Goal: Task Accomplishment & Management: Use online tool/utility

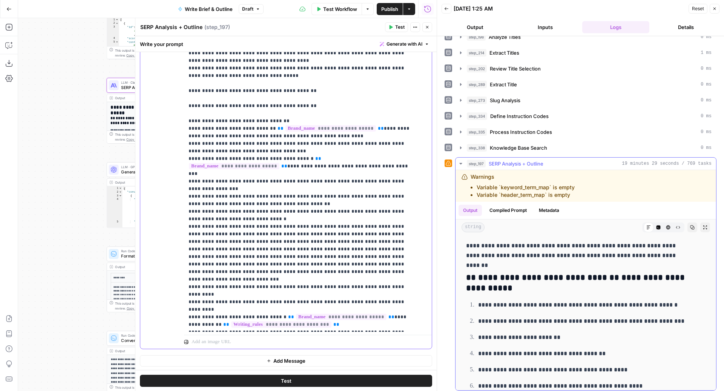
scroll to position [236, 0]
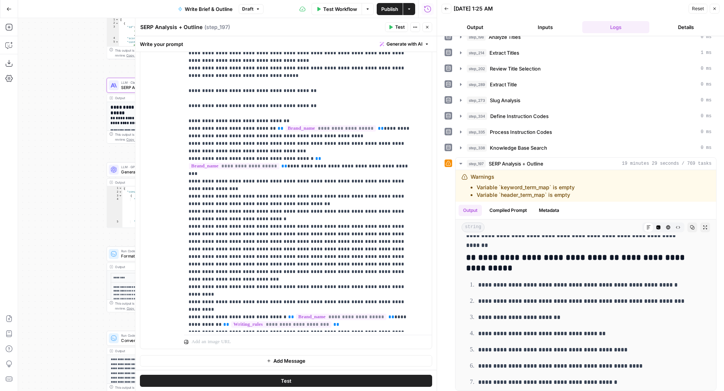
click at [429, 29] on icon "button" at bounding box center [427, 27] width 5 height 5
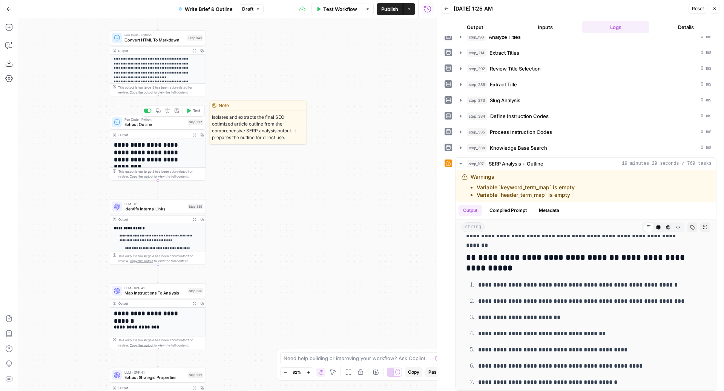
click at [193, 110] on button "Test" at bounding box center [193, 111] width 19 height 8
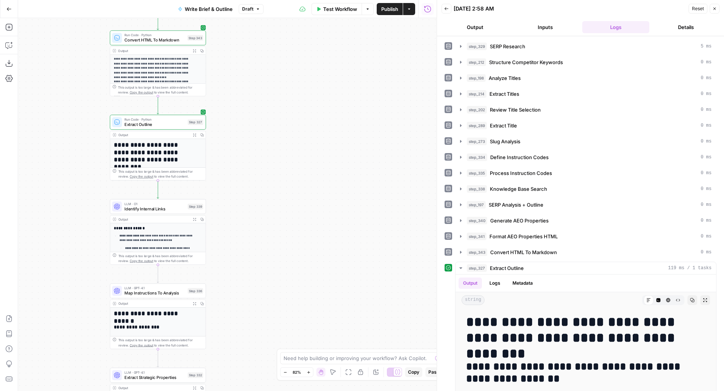
click at [385, 12] on span "Publish" at bounding box center [389, 9] width 17 height 8
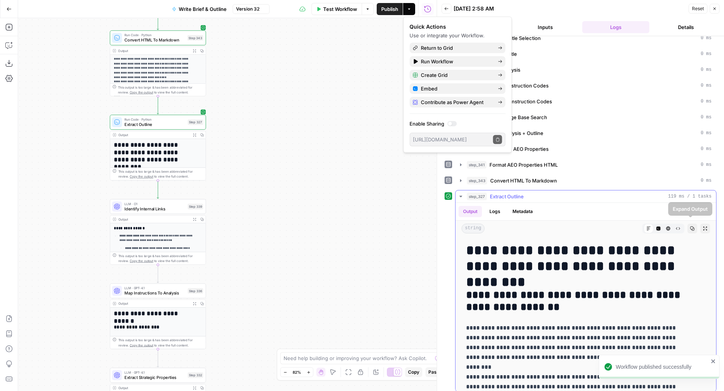
click at [694, 229] on span "Copy" at bounding box center [694, 229] width 0 height 0
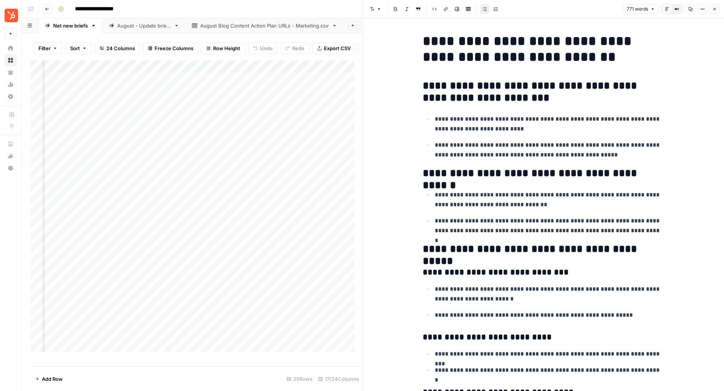
scroll to position [0, 1035]
click at [715, 7] on icon "button" at bounding box center [714, 9] width 5 height 5
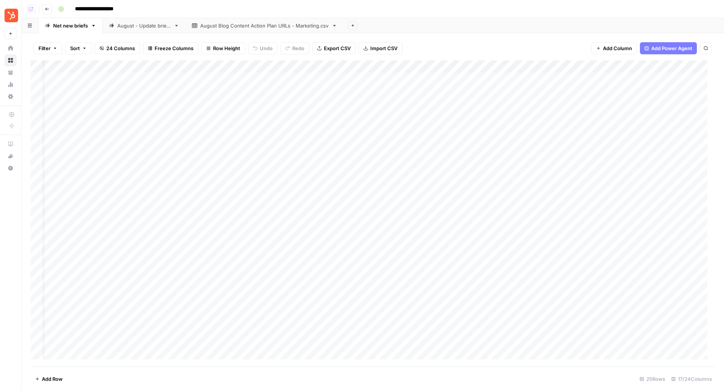
scroll to position [0, 15]
click at [294, 81] on div "Add Column" at bounding box center [373, 213] width 684 height 307
click at [295, 93] on div "Add Column" at bounding box center [373, 213] width 684 height 307
click at [295, 103] on div "Add Column" at bounding box center [373, 213] width 684 height 307
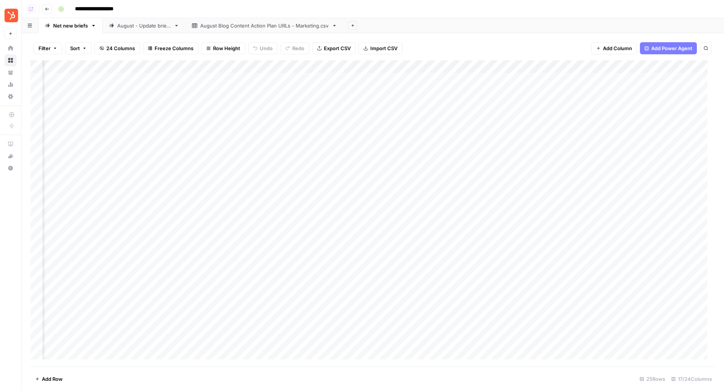
click at [247, 66] on div "Add Column" at bounding box center [373, 213] width 684 height 307
click at [448, 64] on div "Add Column" at bounding box center [373, 213] width 684 height 307
click at [441, 186] on span "Hide Column" at bounding box center [452, 190] width 66 height 8
click at [462, 67] on div "Add Column" at bounding box center [373, 213] width 684 height 307
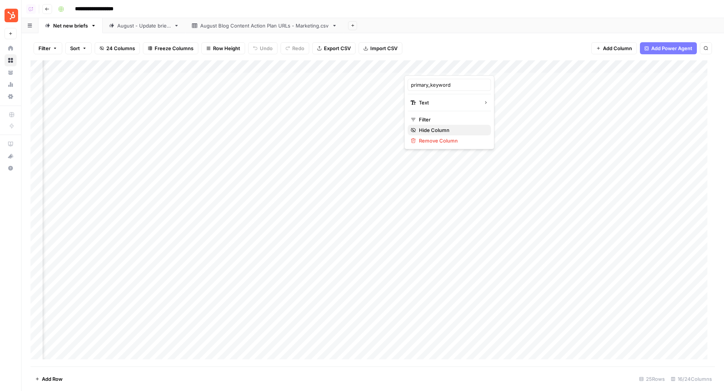
click at [450, 133] on span "Hide Column" at bounding box center [452, 130] width 66 height 8
click at [167, 67] on div "Add Column" at bounding box center [373, 213] width 684 height 307
click at [472, 47] on div "Filter Sort 25 Columns Freeze Columns Row Height Undo Redo Export CSV Import CS…" at bounding box center [373, 48] width 684 height 24
click at [185, 80] on div "Add Column" at bounding box center [373, 213] width 684 height 307
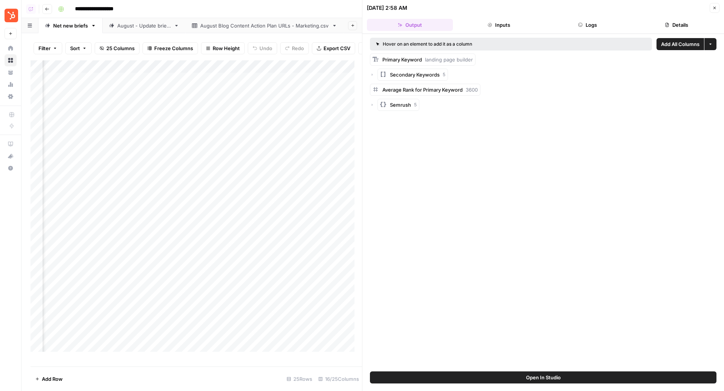
click at [692, 29] on button "Details" at bounding box center [677, 25] width 86 height 12
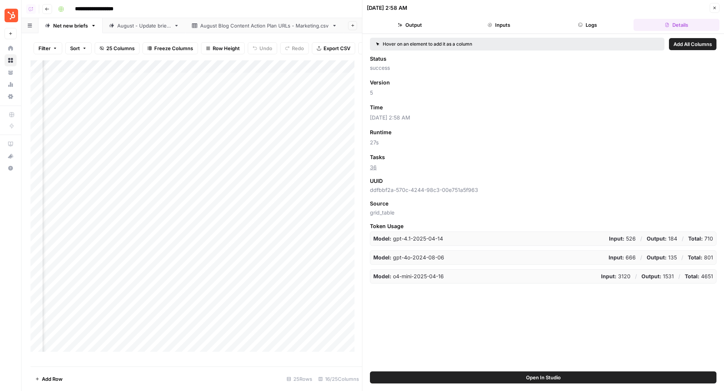
click at [714, 11] on button "Close" at bounding box center [715, 8] width 10 height 10
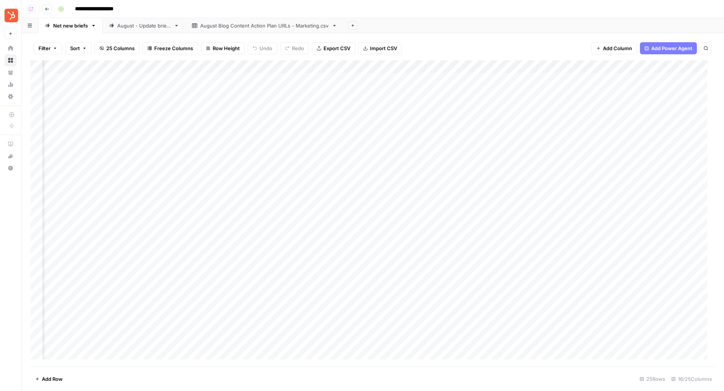
click at [161, 63] on div "Add Column" at bounding box center [373, 213] width 684 height 307
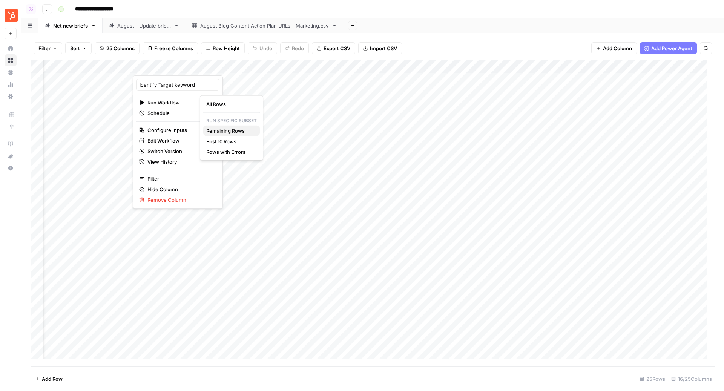
click at [238, 133] on span "Remaining Rows" at bounding box center [230, 131] width 48 height 8
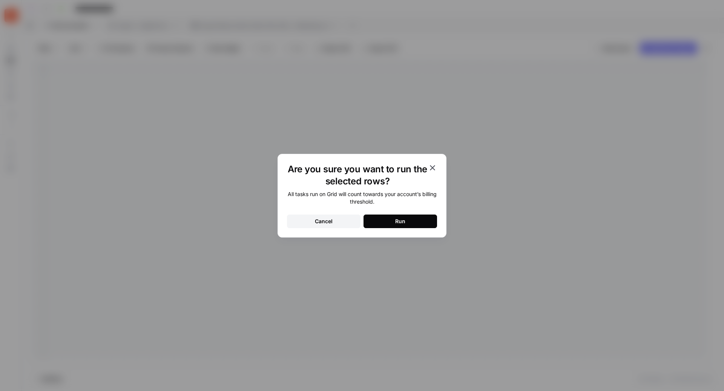
click at [405, 220] on div "Run" at bounding box center [400, 222] width 10 height 8
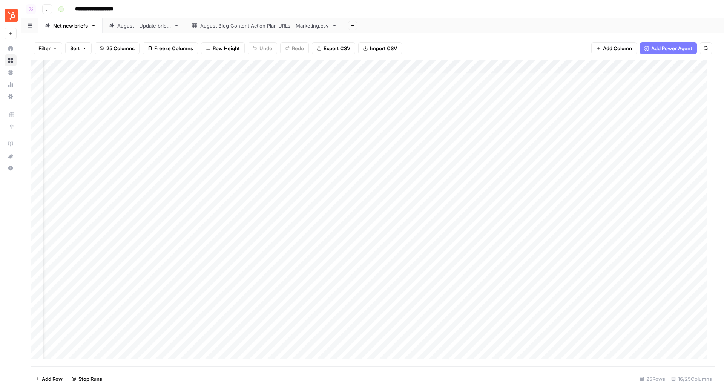
click at [465, 79] on div "Add Column" at bounding box center [373, 213] width 684 height 307
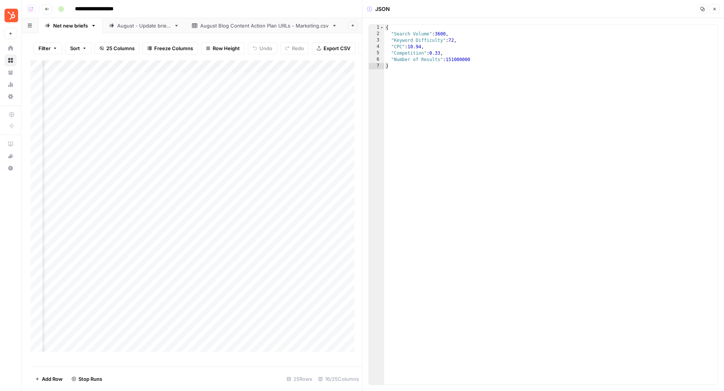
click at [194, 74] on div "Add Column" at bounding box center [196, 209] width 331 height 299
click at [718, 9] on button "Close" at bounding box center [715, 9] width 10 height 10
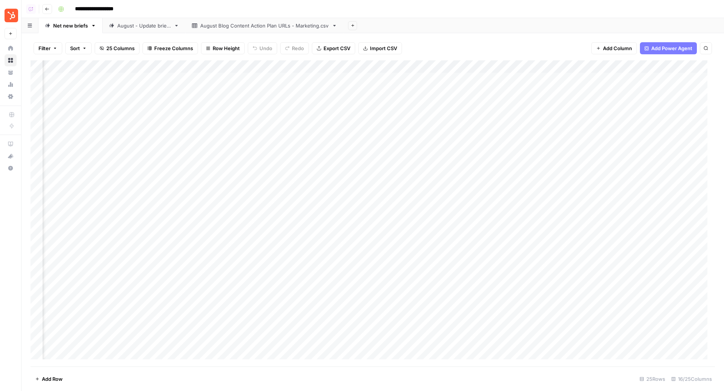
click at [400, 67] on div "Add Column" at bounding box center [373, 213] width 684 height 307
click at [367, 130] on span "Hide Column" at bounding box center [384, 130] width 66 height 8
click at [193, 79] on div "Add Column" at bounding box center [373, 213] width 684 height 307
click at [194, 90] on div "Add Column" at bounding box center [373, 213] width 684 height 307
click at [194, 103] on div "Add Column" at bounding box center [373, 213] width 684 height 307
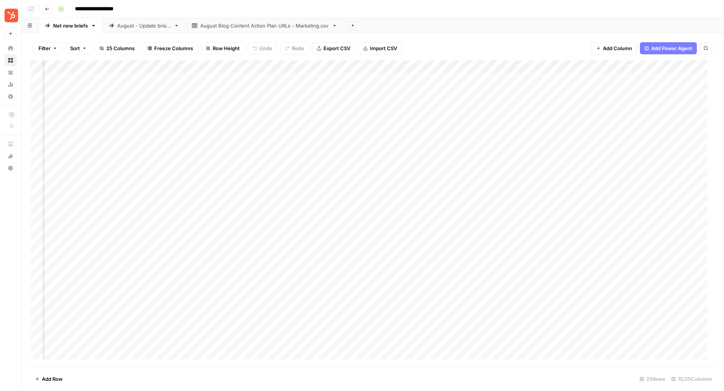
scroll to position [0, 83]
click at [227, 117] on div "Add Column" at bounding box center [373, 213] width 684 height 307
click at [227, 130] on div "Add Column" at bounding box center [373, 213] width 684 height 307
click at [257, 68] on div "Add Column" at bounding box center [373, 213] width 684 height 307
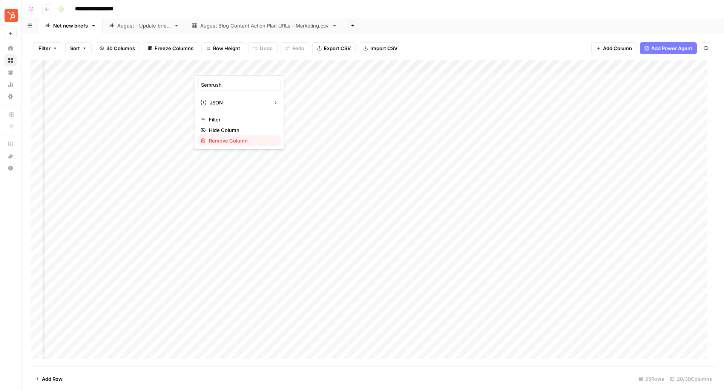
click at [232, 144] on button "Remove Column" at bounding box center [239, 140] width 83 height 11
click at [336, 75] on span "Delete" at bounding box center [335, 78] width 16 height 8
click at [451, 38] on div "Filter Sort 29 Columns Freeze Columns Row Height Undo Redo Export CSV Import CS…" at bounding box center [373, 48] width 684 height 24
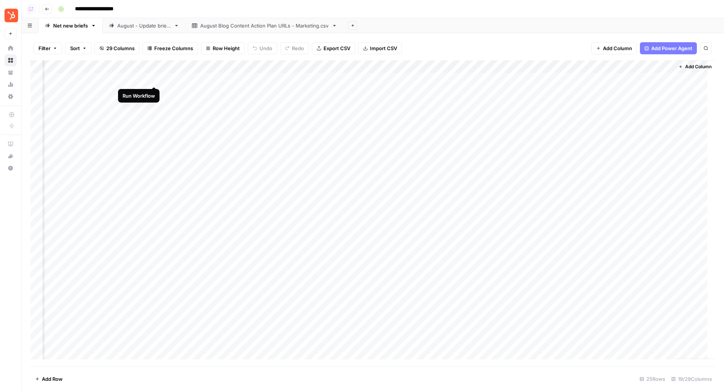
click at [155, 80] on div "Add Column" at bounding box center [373, 213] width 684 height 307
click at [153, 93] on div "Add Column" at bounding box center [373, 213] width 684 height 307
click at [155, 103] on div "Add Column" at bounding box center [373, 213] width 684 height 307
click at [155, 118] on div "Add Column" at bounding box center [373, 213] width 684 height 307
click at [136, 129] on div "Add Column" at bounding box center [373, 213] width 684 height 307
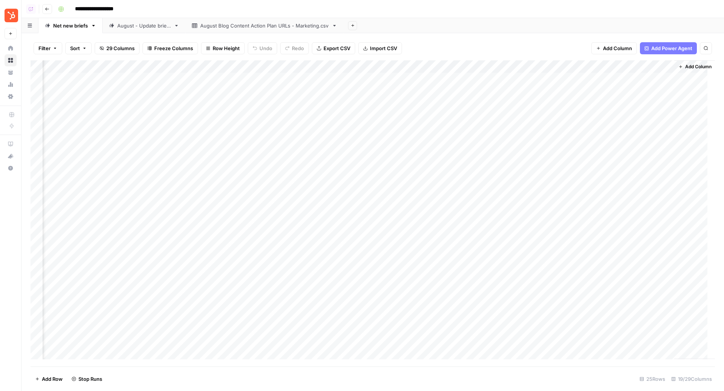
click at [155, 131] on div "Add Column" at bounding box center [373, 213] width 684 height 307
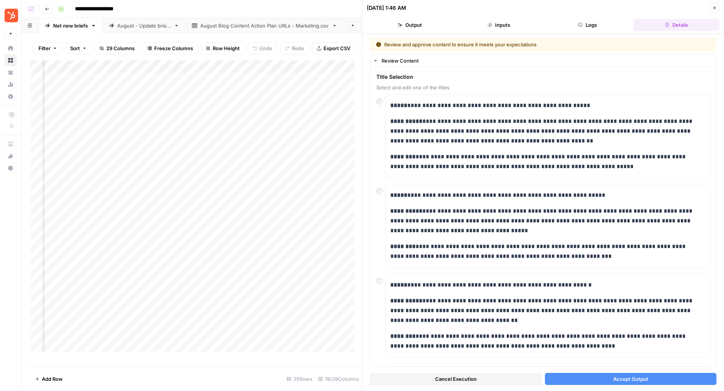
click at [469, 382] on span "Cancel Execution" at bounding box center [455, 379] width 41 height 8
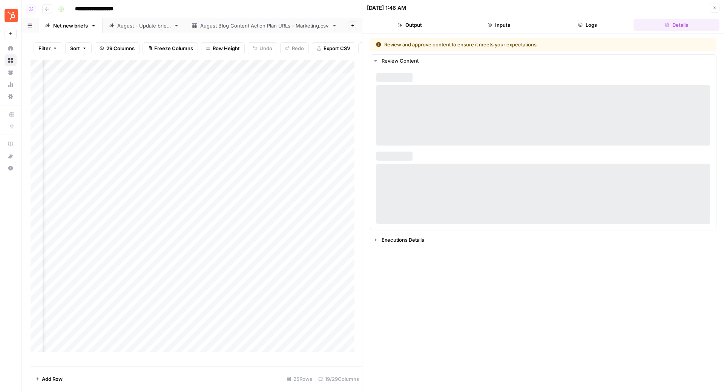
click at [717, 12] on button "Close" at bounding box center [715, 8] width 10 height 10
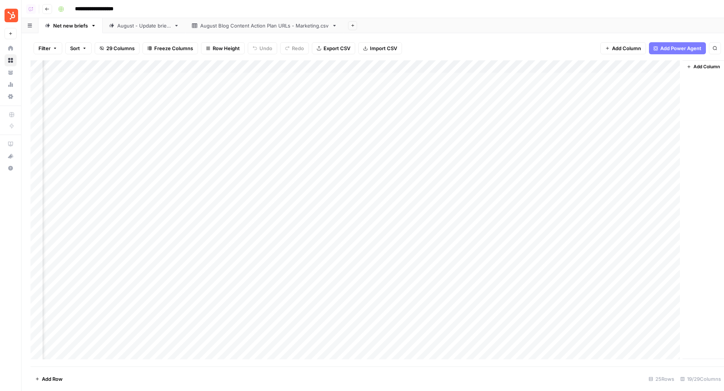
scroll to position [0, 766]
click at [152, 129] on div "Add Column" at bounding box center [373, 213] width 684 height 307
click at [144, 25] on div "August - Update briefs" at bounding box center [144, 26] width 54 height 8
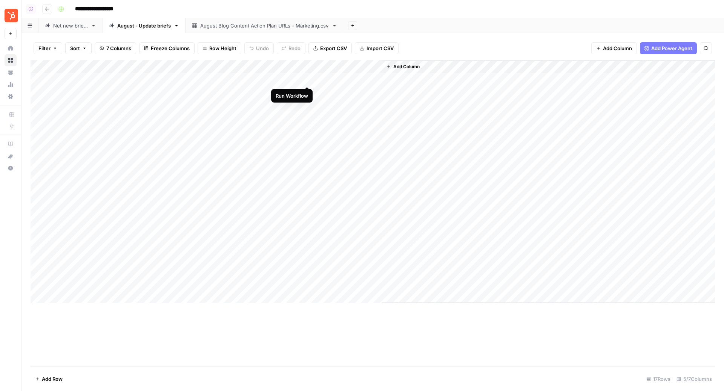
click at [308, 80] on div "Add Column" at bounding box center [373, 181] width 684 height 243
click at [308, 92] on div "Add Column" at bounding box center [373, 181] width 684 height 243
click at [308, 104] on div "Add Column" at bounding box center [373, 181] width 684 height 243
click at [306, 117] on div "Add Column" at bounding box center [373, 181] width 684 height 243
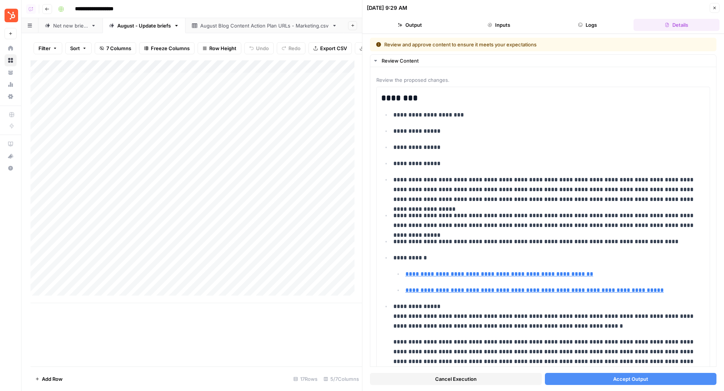
click at [451, 380] on span "Cancel Execution" at bounding box center [455, 379] width 41 height 8
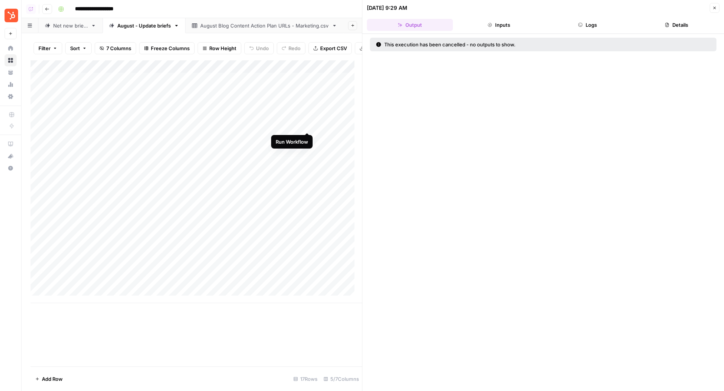
click at [307, 126] on div "Add Column" at bounding box center [196, 181] width 331 height 243
click at [714, 12] on button "Close" at bounding box center [715, 8] width 10 height 10
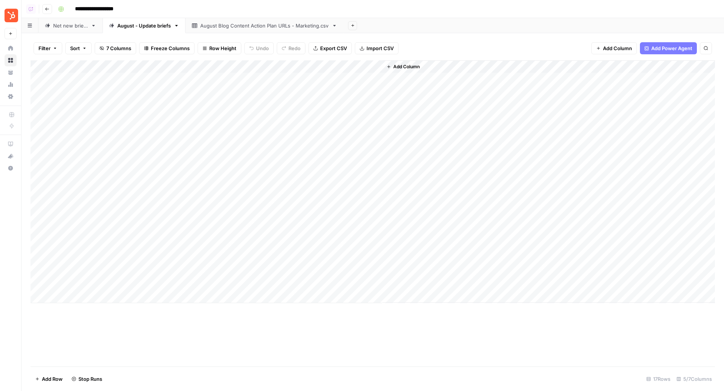
click at [75, 30] on link "Net new briefs" at bounding box center [70, 25] width 64 height 15
click at [205, 79] on div "Add Column" at bounding box center [373, 213] width 684 height 307
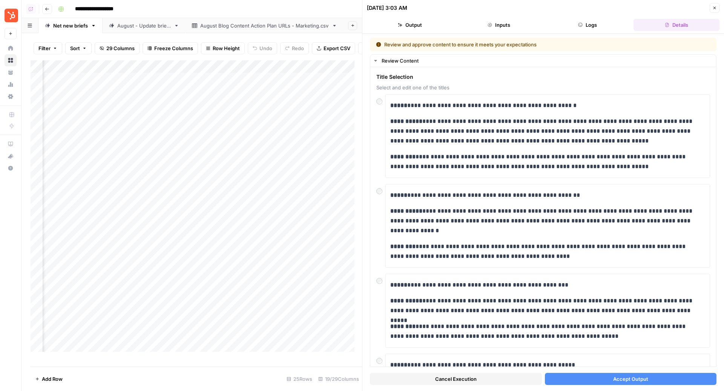
click at [595, 375] on button "Accept Output" at bounding box center [631, 379] width 172 height 12
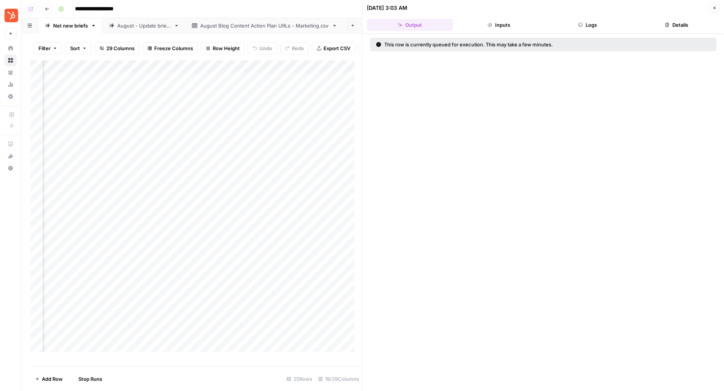
click at [205, 99] on div "Add Column" at bounding box center [196, 209] width 331 height 299
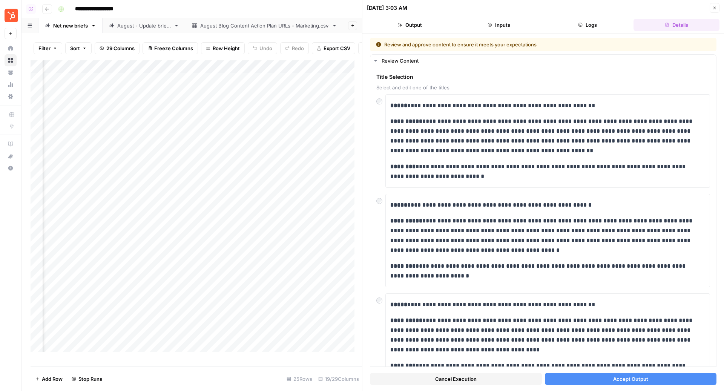
click at [593, 379] on button "Accept Output" at bounding box center [631, 379] width 172 height 12
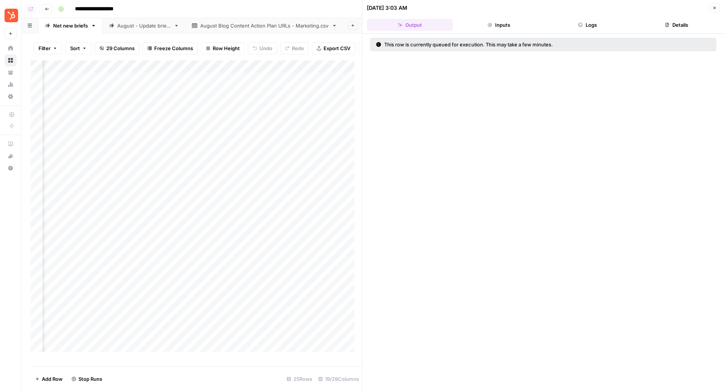
click at [206, 112] on div "Add Column" at bounding box center [196, 209] width 331 height 299
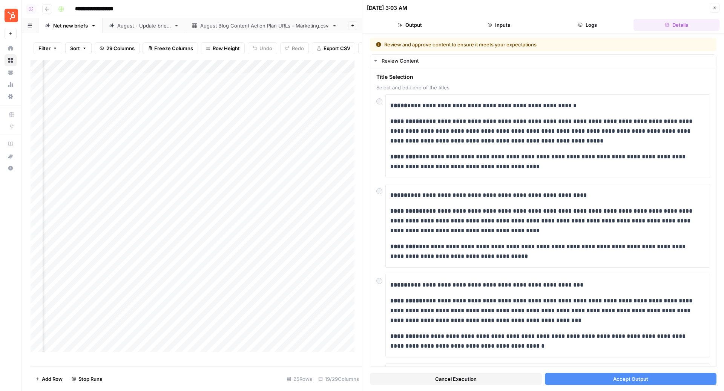
click at [590, 379] on button "Accept Output" at bounding box center [631, 379] width 172 height 12
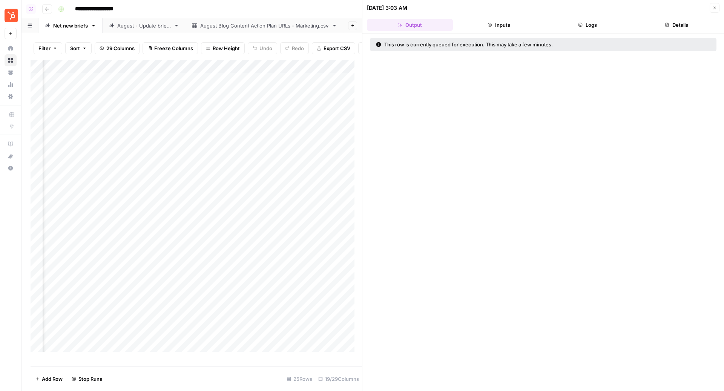
click at [207, 121] on div "Add Column" at bounding box center [196, 209] width 331 height 299
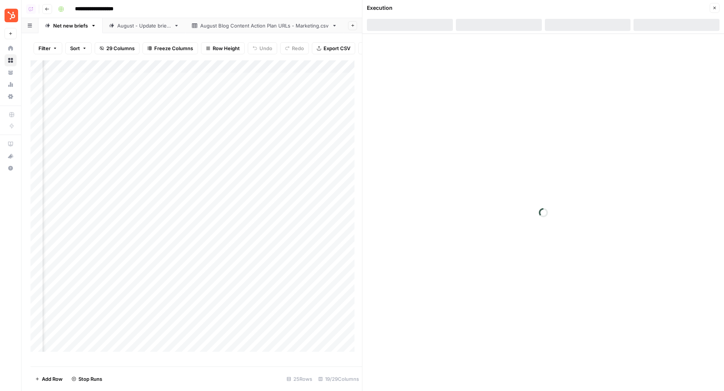
click at [207, 122] on div "Add Column" at bounding box center [196, 209] width 331 height 299
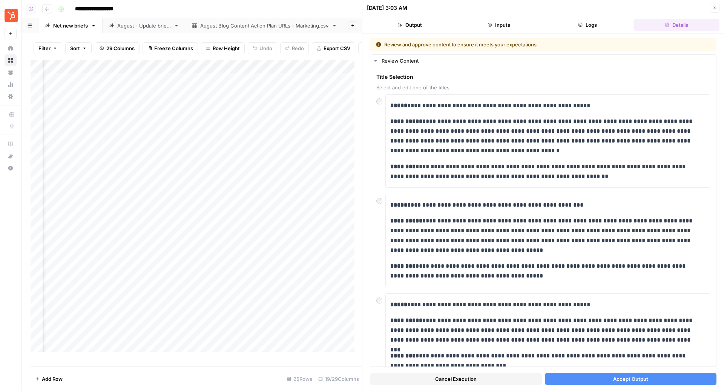
click at [686, 377] on button "Accept Output" at bounding box center [631, 379] width 172 height 12
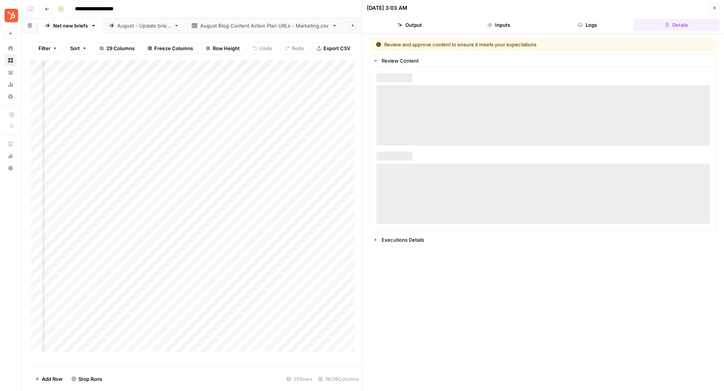
click at [204, 137] on div "Add Column" at bounding box center [196, 209] width 331 height 299
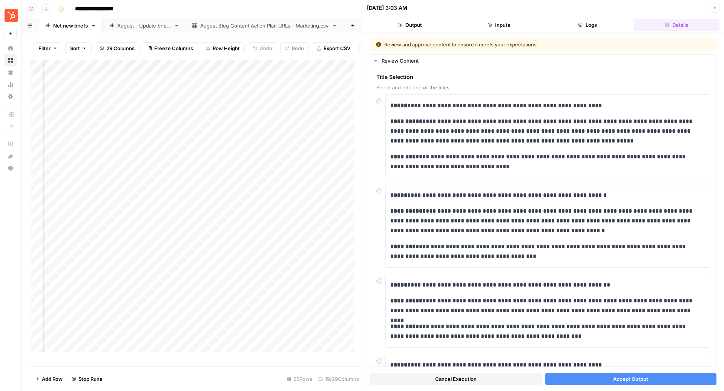
click at [619, 382] on span "Accept Output" at bounding box center [630, 379] width 35 height 8
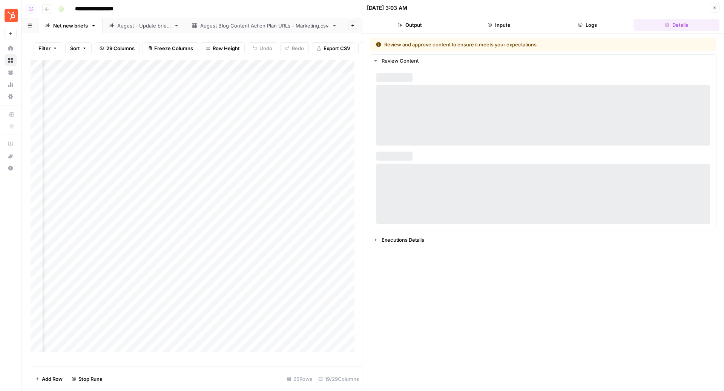
click at [160, 21] on link "August - Update briefs" at bounding box center [144, 25] width 83 height 15
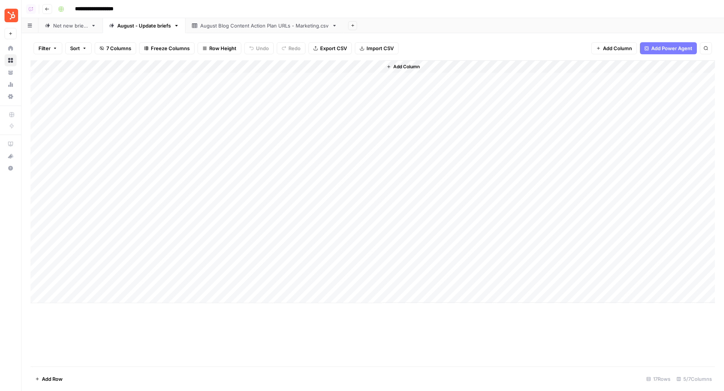
click at [69, 26] on div "Net new briefs" at bounding box center [70, 26] width 35 height 8
click at [520, 105] on div "Add Column" at bounding box center [373, 213] width 684 height 307
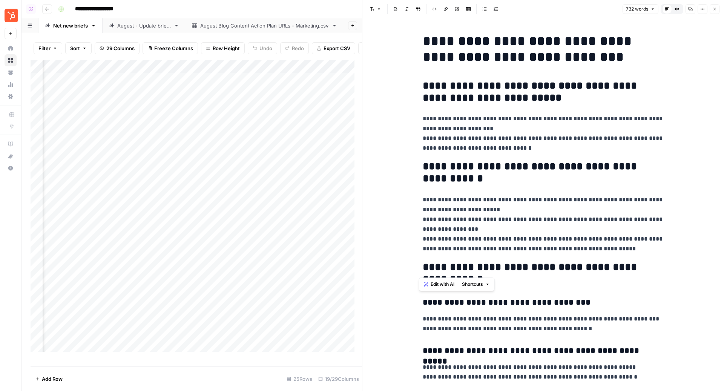
drag, startPoint x: 423, startPoint y: 84, endPoint x: 531, endPoint y: 258, distance: 204.7
click at [717, 11] on button "Close" at bounding box center [715, 9] width 10 height 10
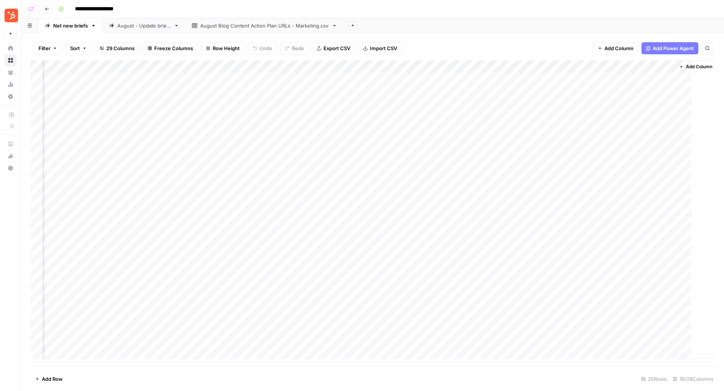
scroll to position [0, 766]
click at [149, 24] on div "August - Update briefs" at bounding box center [144, 26] width 54 height 8
click at [307, 77] on div "Add Column" at bounding box center [373, 181] width 684 height 243
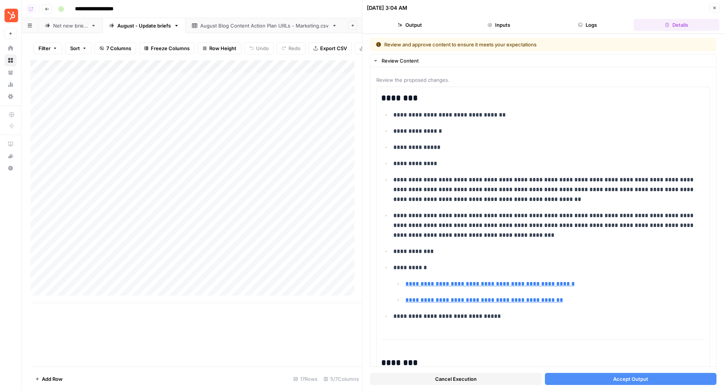
click at [656, 376] on button "Accept Output" at bounding box center [631, 379] width 172 height 12
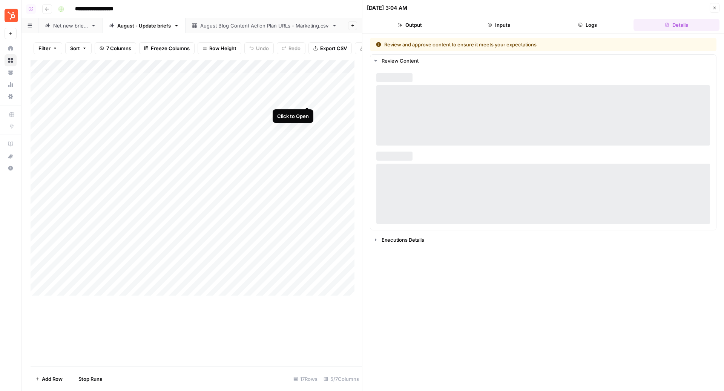
click at [307, 99] on div "Add Column" at bounding box center [196, 181] width 331 height 243
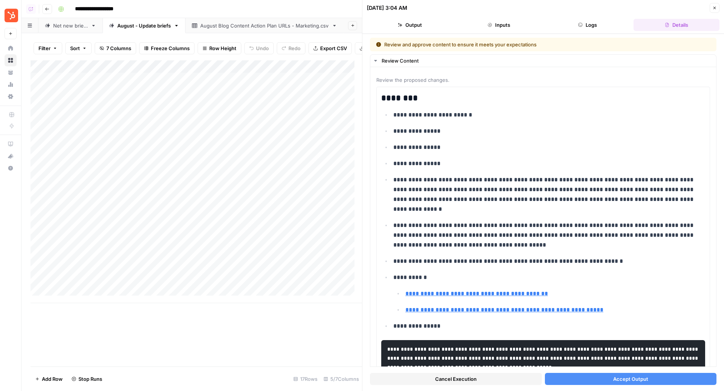
click at [577, 378] on button "Accept Output" at bounding box center [631, 379] width 172 height 12
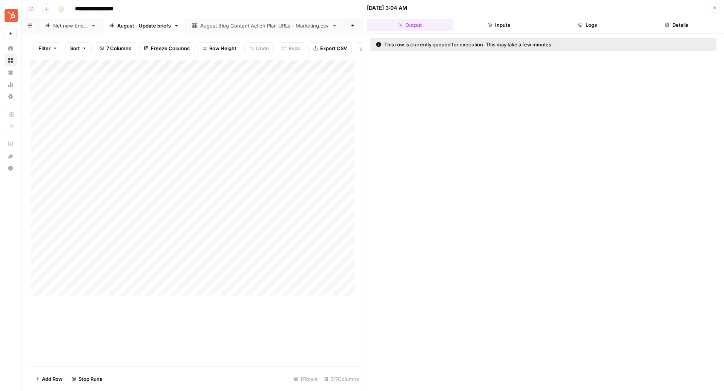
click at [308, 126] on div "Add Column" at bounding box center [196, 181] width 331 height 243
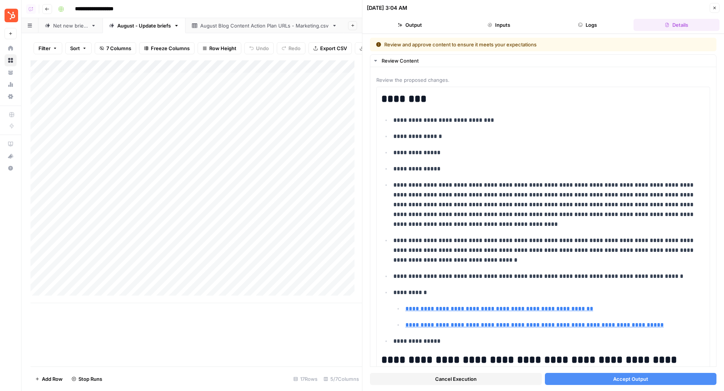
click at [623, 378] on span "Accept Output" at bounding box center [630, 379] width 35 height 8
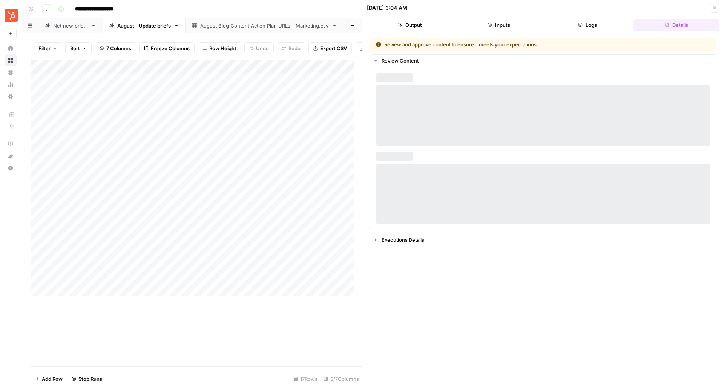
click at [60, 25] on div "Net new briefs" at bounding box center [70, 26] width 35 height 8
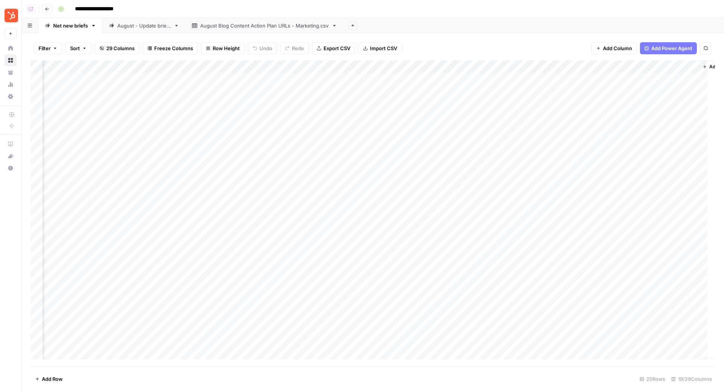
scroll to position [0, 775]
click at [138, 130] on div "Add Column" at bounding box center [373, 213] width 684 height 307
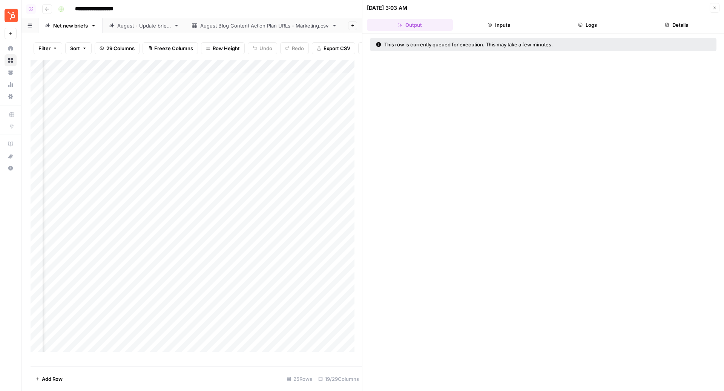
click at [591, 18] on header "08/13/25 at 3:03 AM Close Output Inputs Logs Details" at bounding box center [543, 17] width 362 height 34
click at [582, 23] on icon "button" at bounding box center [580, 25] width 5 height 5
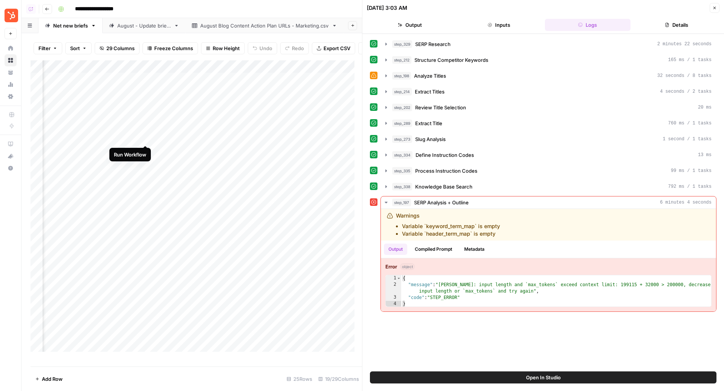
click at [146, 139] on div "Add Column" at bounding box center [196, 209] width 331 height 299
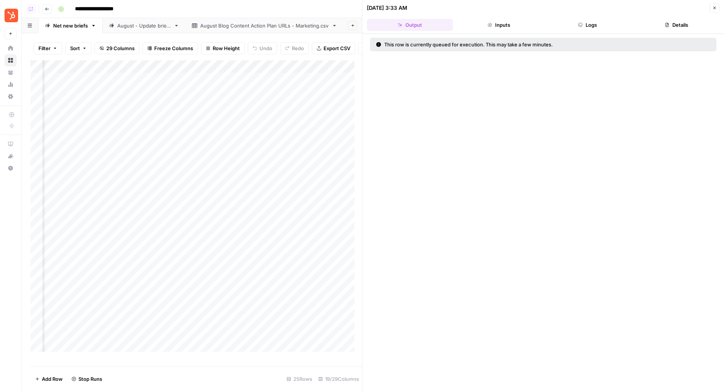
click at [146, 138] on div "Add Column" at bounding box center [196, 209] width 331 height 299
click at [718, 4] on button "Close" at bounding box center [715, 8] width 10 height 10
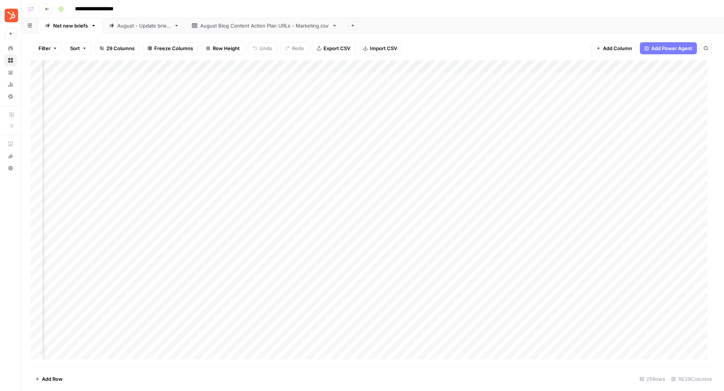
scroll to position [0, 574]
click at [151, 28] on div "August - Update briefs" at bounding box center [144, 26] width 54 height 8
click at [377, 92] on div "Add Column" at bounding box center [373, 181] width 684 height 243
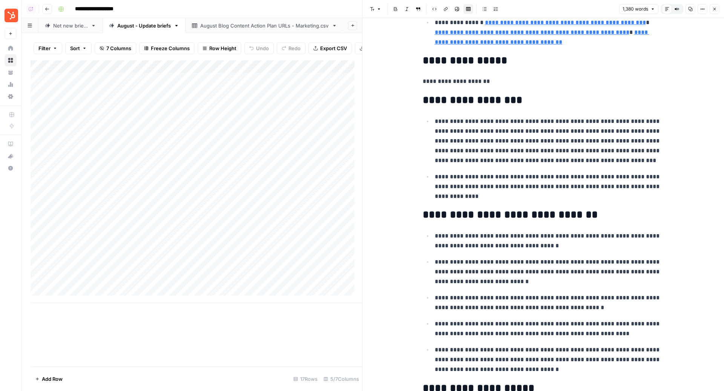
scroll to position [273, 0]
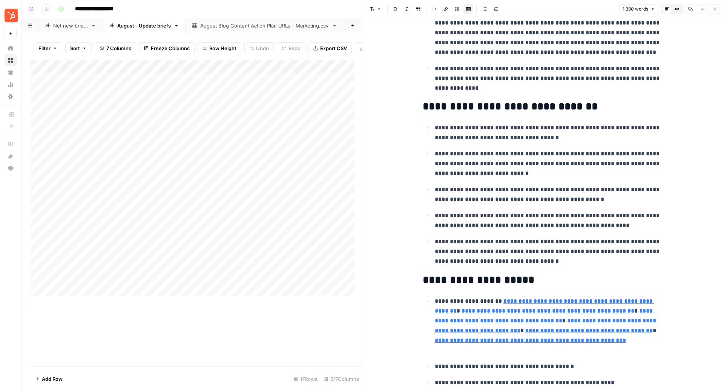
click at [713, 6] on button "Close" at bounding box center [715, 9] width 10 height 10
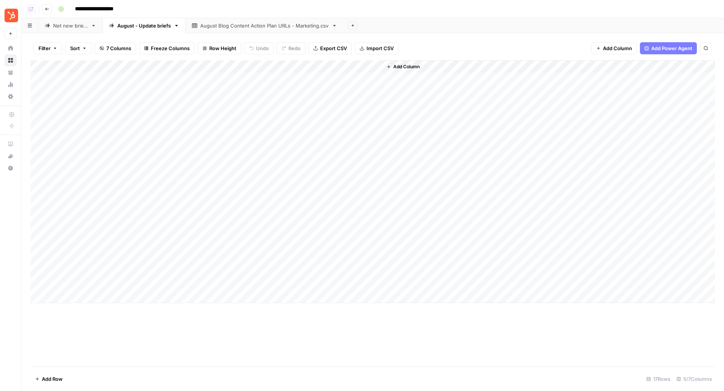
click at [70, 29] on link "Net new briefs" at bounding box center [70, 25] width 64 height 15
click at [591, 101] on div "Add Column" at bounding box center [373, 213] width 684 height 307
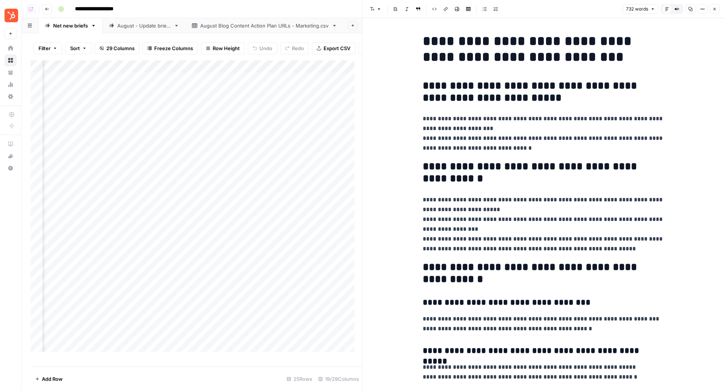
scroll to position [0, 195]
click at [712, 7] on button "Close" at bounding box center [715, 9] width 10 height 10
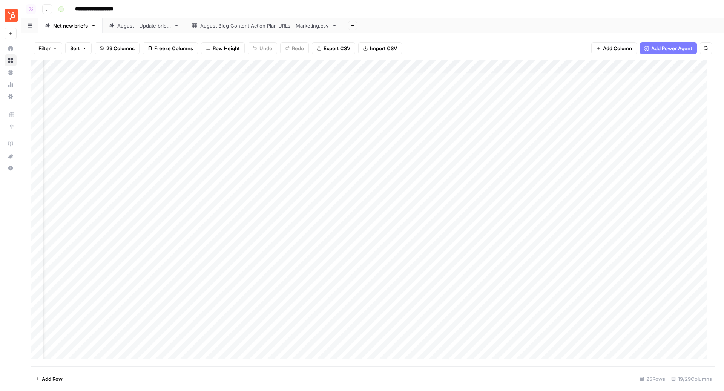
scroll to position [0, 450]
click at [444, 66] on div "Add Column" at bounding box center [373, 213] width 684 height 307
click at [448, 131] on span "Configure Inputs" at bounding box center [457, 130] width 66 height 8
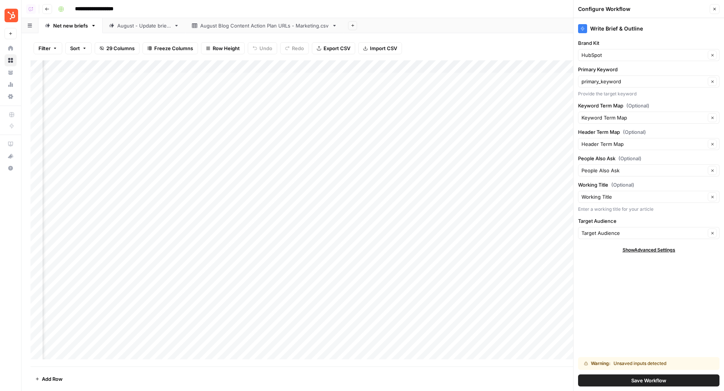
scroll to position [0, 189]
click at [612, 84] on input "Primary Keyword" at bounding box center [644, 82] width 124 height 8
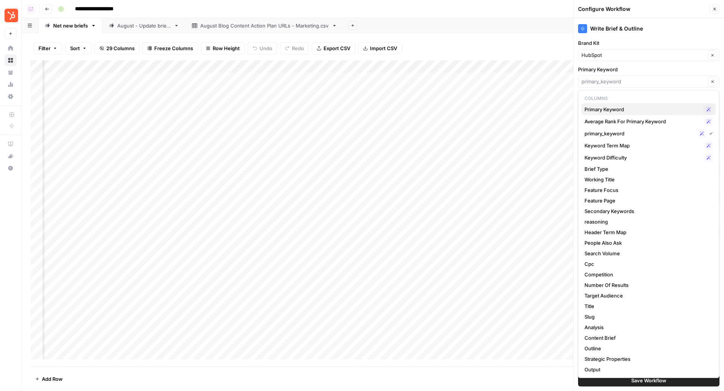
click at [612, 109] on span "Primary Keyword" at bounding box center [643, 110] width 117 height 8
type input "Primary Keyword"
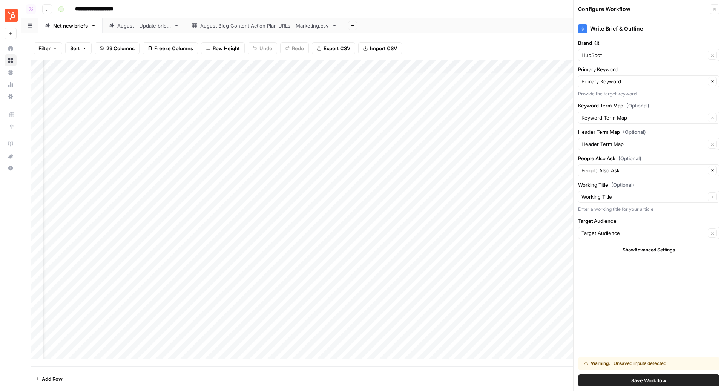
scroll to position [0, 232]
click at [634, 141] on input "Header Term Map (Optional)" at bounding box center [644, 144] width 124 height 8
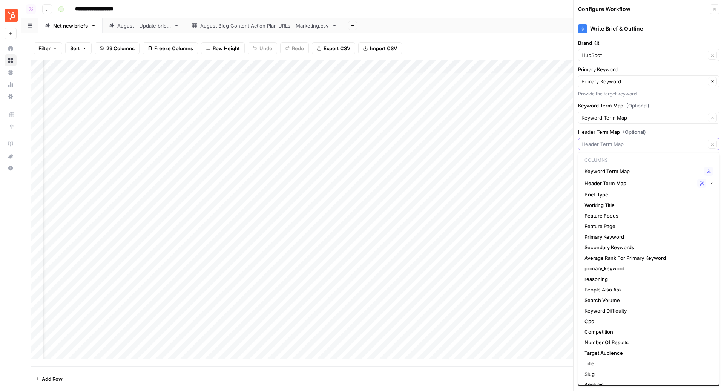
scroll to position [0, 566]
type input "Header Term Map"
click at [670, 128] on label "Header Term Map (Optional)" at bounding box center [648, 132] width 141 height 8
click at [670, 140] on input "Header Term Map" at bounding box center [644, 144] width 124 height 8
type input "Header Term Map"
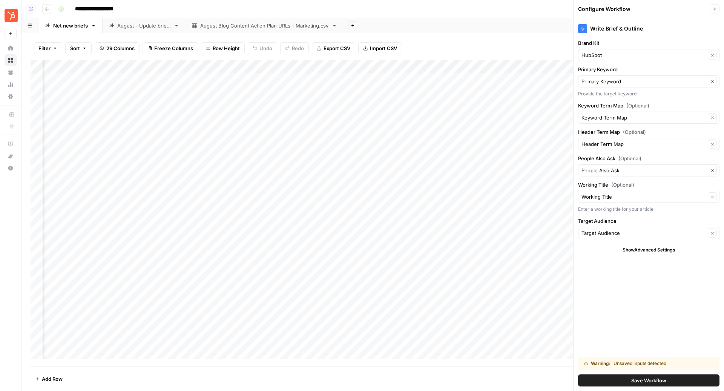
click at [665, 129] on label "Header Term Map (Optional)" at bounding box center [648, 132] width 141 height 8
click at [665, 140] on input "Header Term Map" at bounding box center [644, 144] width 124 height 8
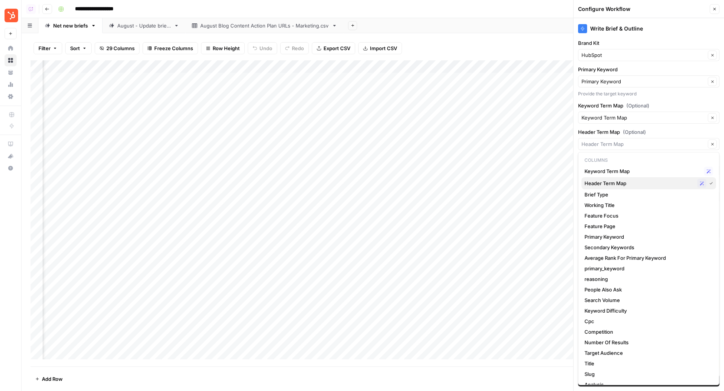
click at [635, 184] on span "Header Term Map" at bounding box center [640, 184] width 110 height 8
type input "Header Term Map"
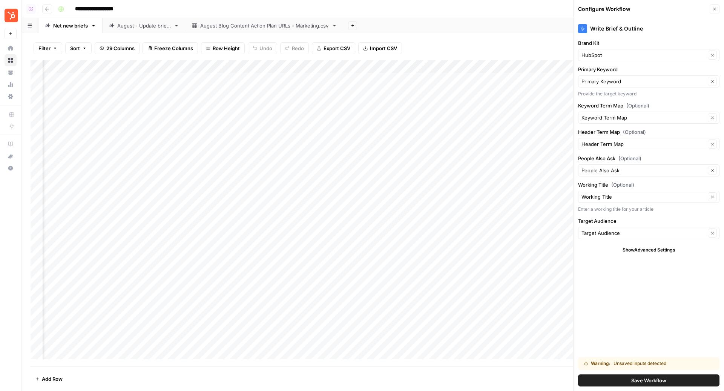
scroll to position [0, 430]
click at [128, 49] on span "29 Columns" at bounding box center [120, 48] width 28 height 8
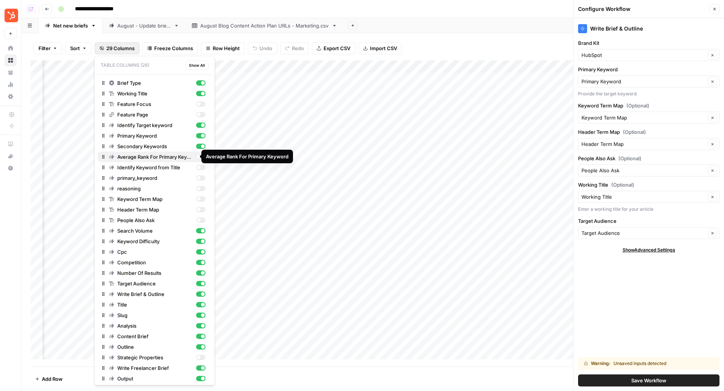
scroll to position [1, 0]
click at [196, 208] on div "button" at bounding box center [200, 208] width 9 height 5
click at [201, 209] on div "button" at bounding box center [203, 209] width 4 height 4
click at [635, 379] on span "Save Workflow" at bounding box center [648, 381] width 35 height 8
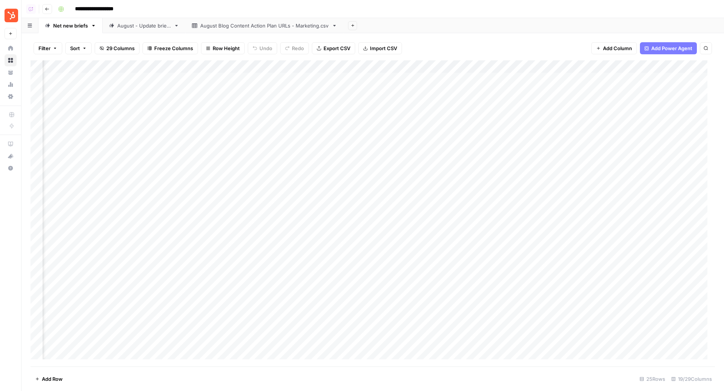
scroll to position [0, 589]
click at [332, 118] on div "Add Column" at bounding box center [373, 213] width 684 height 307
click at [333, 90] on div "Add Column" at bounding box center [373, 213] width 684 height 307
click at [332, 78] on div "Add Column" at bounding box center [373, 213] width 684 height 307
click at [334, 77] on div "Add Column" at bounding box center [373, 213] width 684 height 307
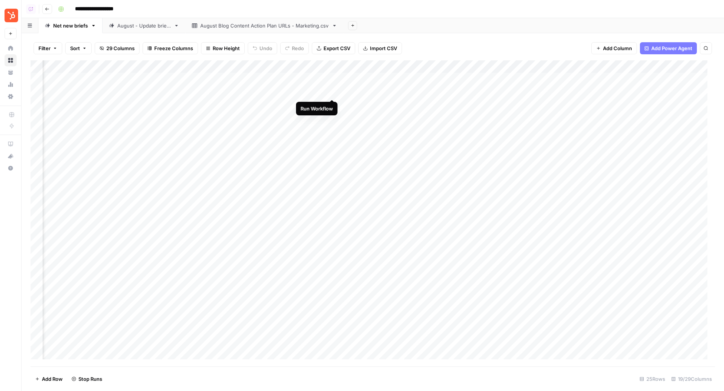
click at [333, 92] on div "Add Column" at bounding box center [373, 213] width 684 height 307
click at [333, 103] on div "Add Column" at bounding box center [373, 213] width 684 height 307
click at [332, 115] on div "Add Column" at bounding box center [373, 213] width 684 height 307
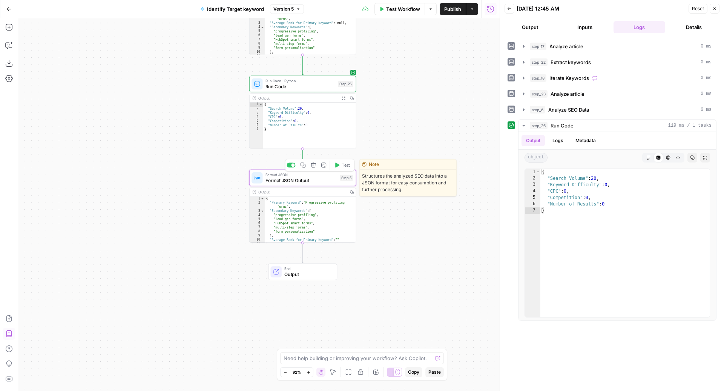
click at [318, 185] on div "Format JSON Format JSON Output Step 5 Copy step Delete step Edit Note Test" at bounding box center [302, 178] width 107 height 17
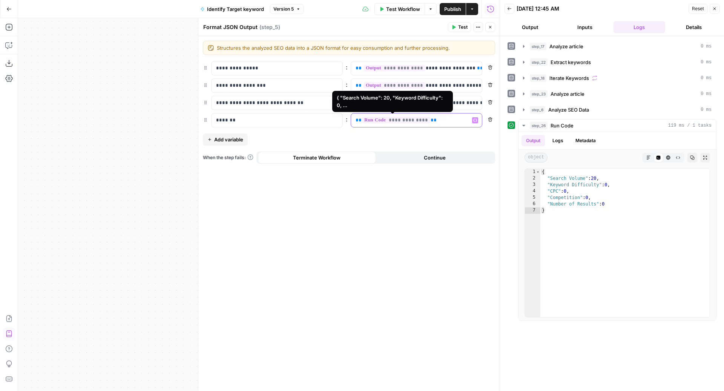
click at [387, 122] on span "**********" at bounding box center [396, 120] width 68 height 6
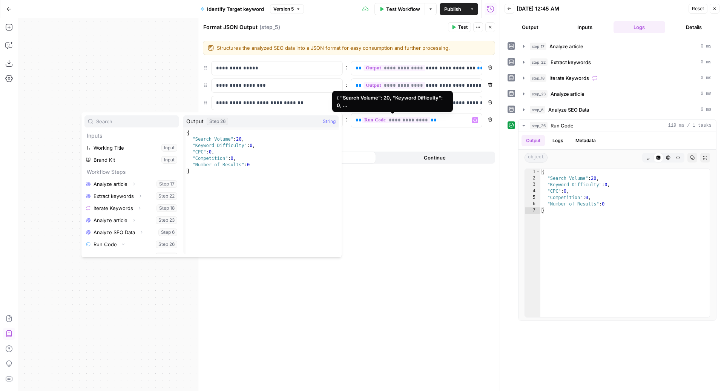
scroll to position [8, 0]
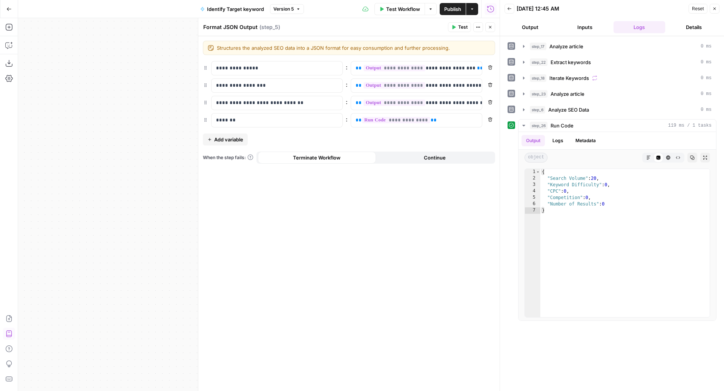
click at [377, 127] on div "**********" at bounding box center [348, 213] width 301 height 355
click at [245, 117] on p "*******" at bounding box center [277, 121] width 122 height 8
click at [245, 117] on p "*******" at bounding box center [271, 121] width 110 height 8
click at [219, 133] on button "Add variable" at bounding box center [225, 139] width 45 height 12
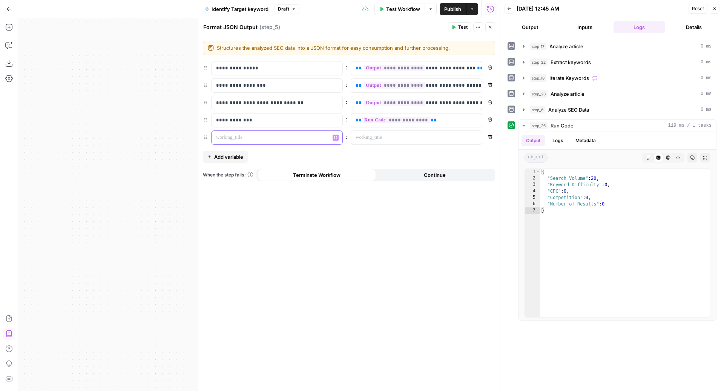
click at [241, 134] on p at bounding box center [271, 138] width 110 height 8
click at [229, 155] on span "Add variable" at bounding box center [228, 157] width 29 height 8
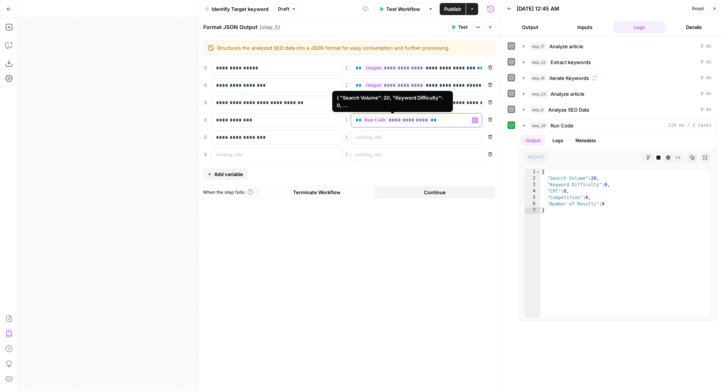
click at [408, 117] on span "**********" at bounding box center [396, 120] width 68 height 6
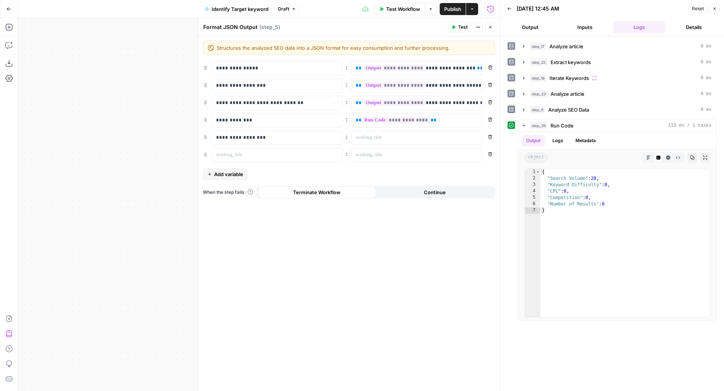
click at [412, 242] on div "**********" at bounding box center [348, 213] width 301 height 355
click at [238, 157] on div at bounding box center [271, 155] width 119 height 14
click at [235, 172] on span "Add variable" at bounding box center [228, 174] width 29 height 8
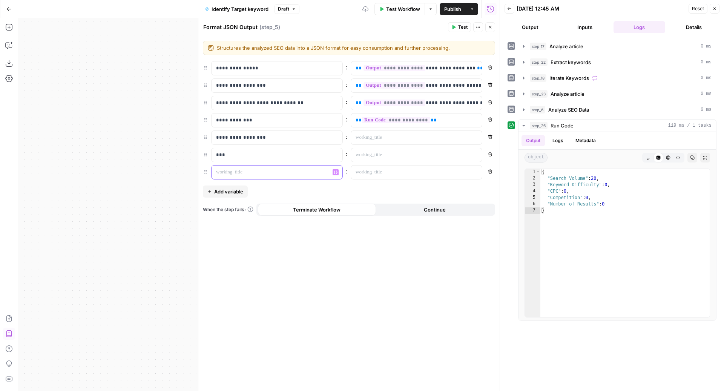
click at [240, 174] on p at bounding box center [271, 173] width 110 height 8
click at [229, 188] on span "Add variable" at bounding box center [228, 192] width 29 height 8
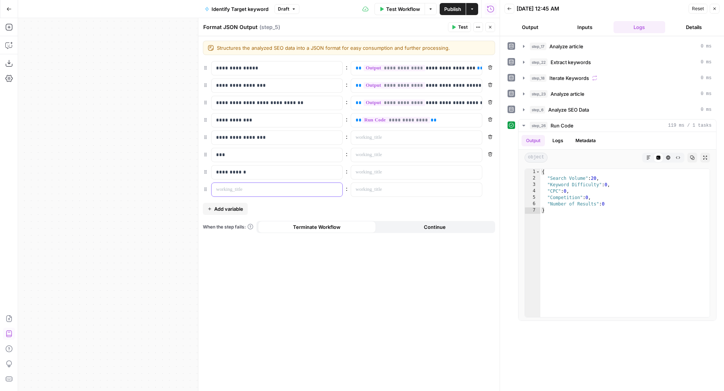
click at [238, 188] on p at bounding box center [271, 190] width 110 height 8
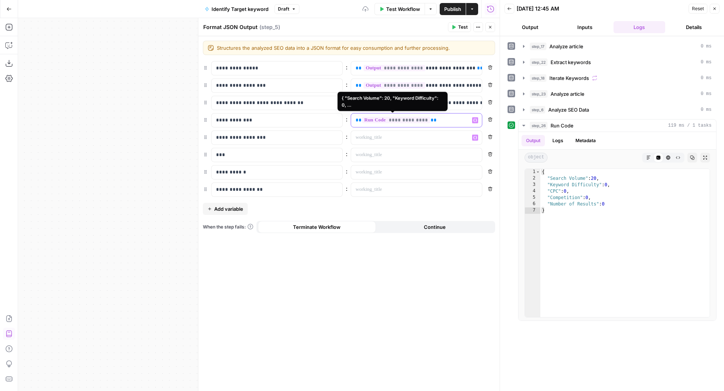
click at [415, 123] on span "**********" at bounding box center [396, 120] width 68 height 6
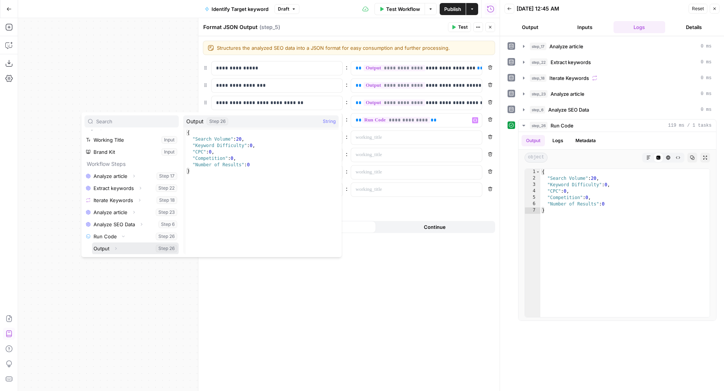
click at [117, 247] on icon "button" at bounding box center [116, 248] width 5 height 5
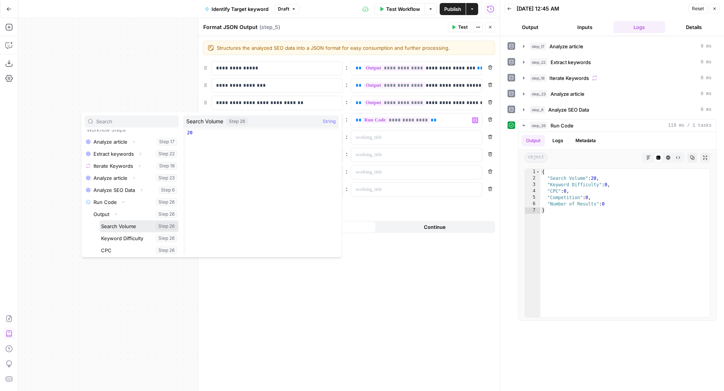
click at [130, 230] on button "Select variable Search Volume" at bounding box center [139, 226] width 79 height 12
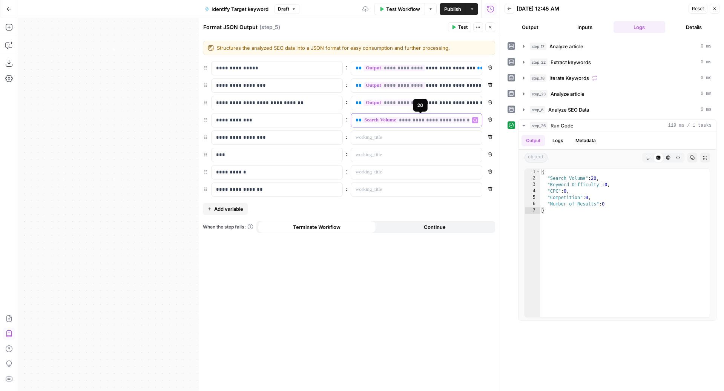
click at [435, 121] on span "**********" at bounding box center [424, 120] width 124 height 6
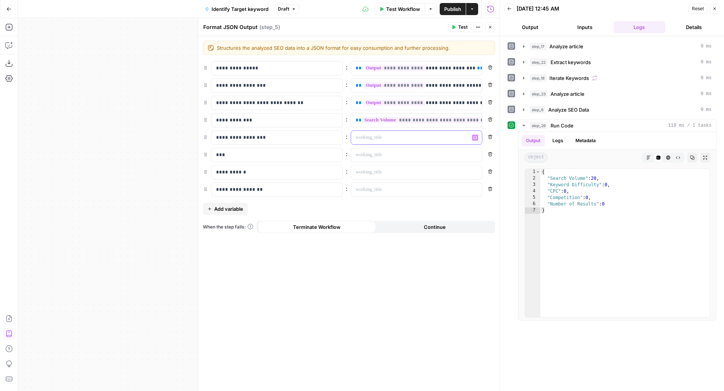
click at [410, 138] on p at bounding box center [411, 138] width 110 height 8
click at [386, 155] on p at bounding box center [411, 155] width 110 height 8
click at [379, 170] on p at bounding box center [411, 173] width 110 height 8
click at [386, 156] on p at bounding box center [417, 155] width 122 height 8
click at [390, 134] on p at bounding box center [417, 138] width 122 height 8
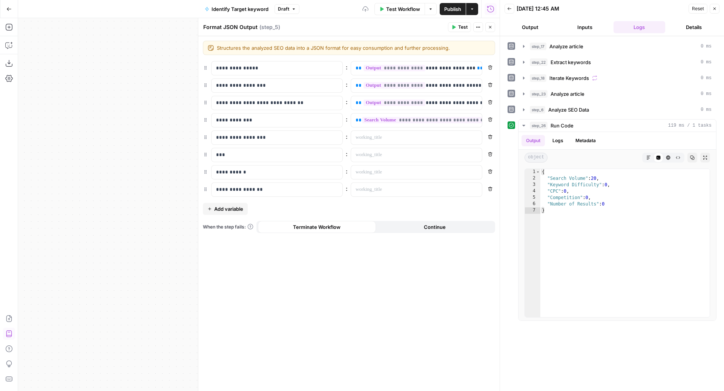
click at [384, 126] on div "**********" at bounding box center [349, 129] width 292 height 136
click at [382, 119] on span "**********" at bounding box center [424, 120] width 124 height 6
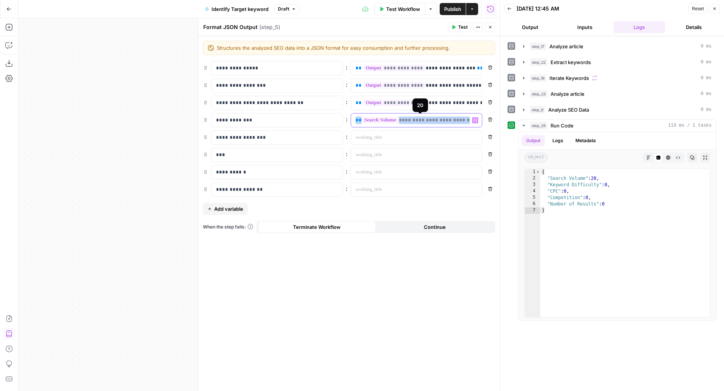
click at [382, 119] on span "**********" at bounding box center [424, 120] width 124 height 6
click at [377, 136] on p at bounding box center [417, 138] width 122 height 8
click at [414, 132] on div at bounding box center [410, 138] width 119 height 14
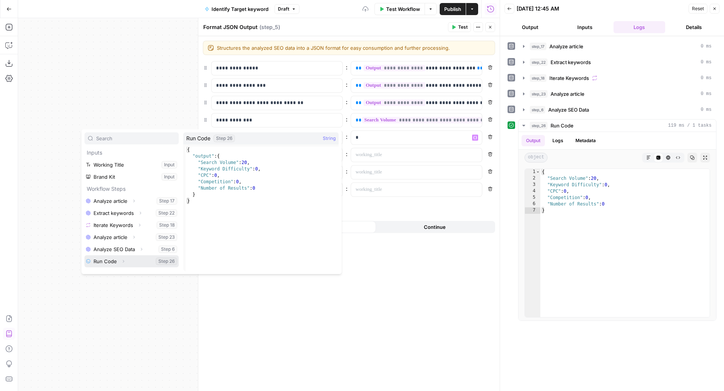
click at [120, 262] on button "Expand" at bounding box center [123, 261] width 10 height 10
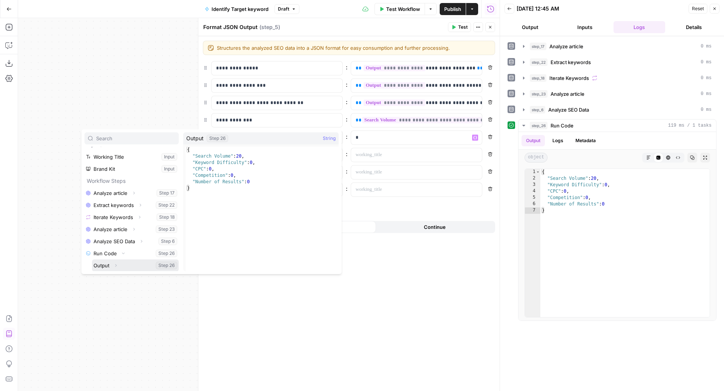
click at [116, 268] on button "Expand" at bounding box center [116, 266] width 10 height 10
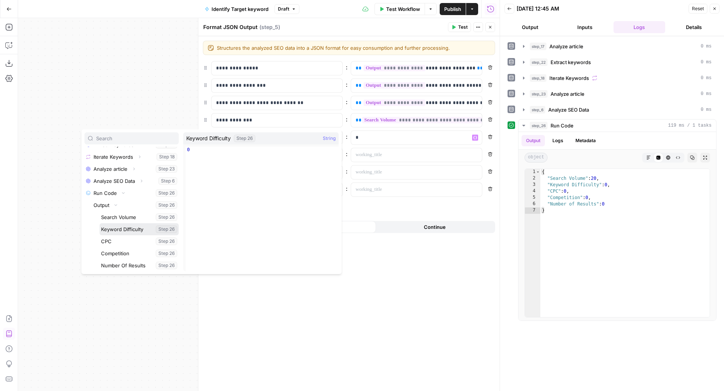
click at [138, 228] on button "Select variable Keyword Difficulty" at bounding box center [139, 229] width 79 height 12
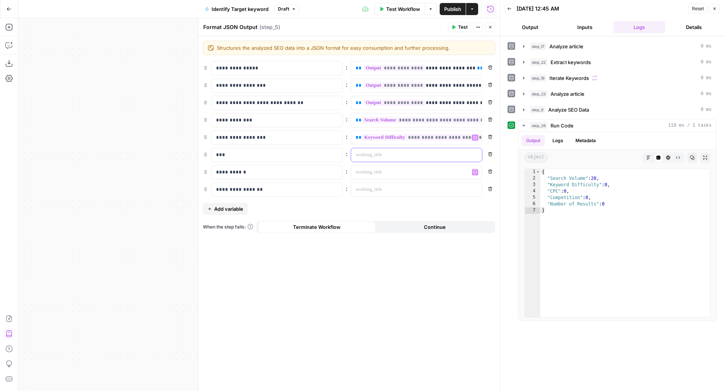
click at [426, 153] on p at bounding box center [417, 155] width 122 height 8
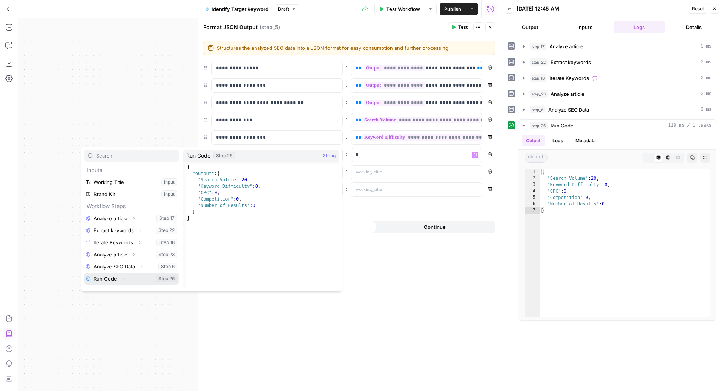
click at [123, 276] on icon "button" at bounding box center [123, 278] width 5 height 5
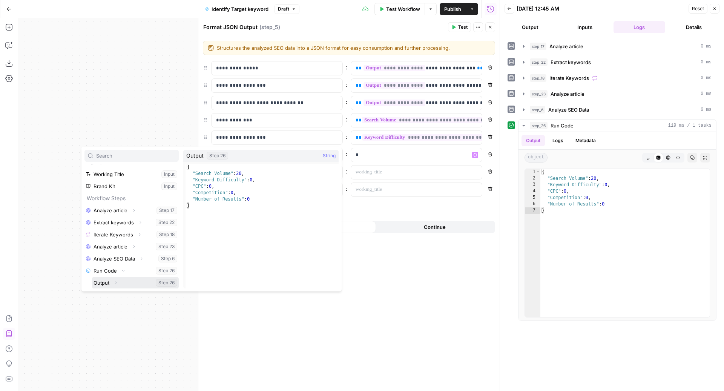
click at [113, 283] on button "Expand" at bounding box center [116, 283] width 10 height 10
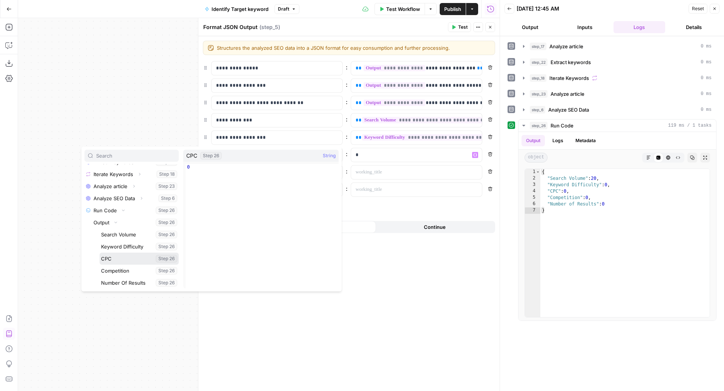
click at [129, 255] on button "Select variable CPC" at bounding box center [139, 259] width 79 height 12
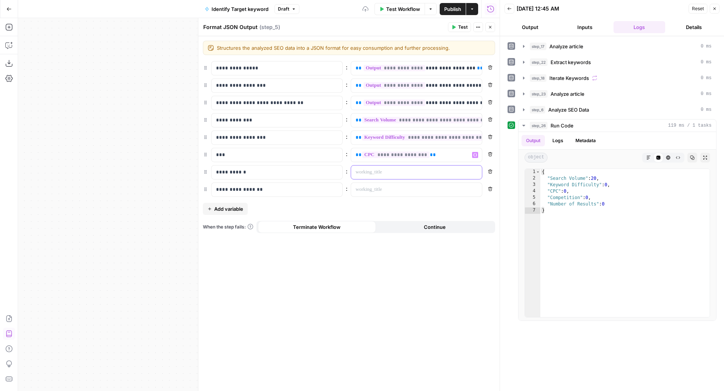
click at [380, 170] on p at bounding box center [411, 173] width 110 height 8
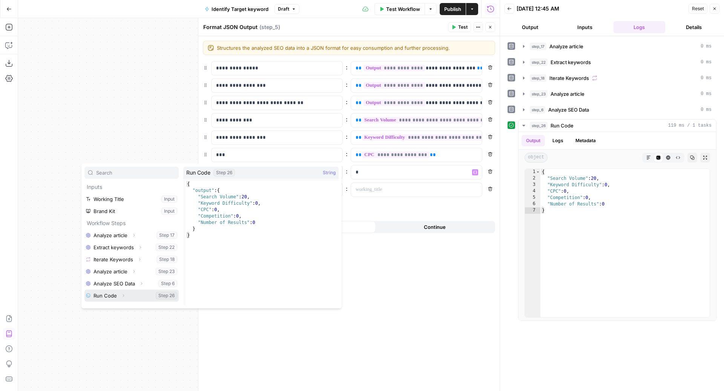
click at [125, 294] on button "Expand" at bounding box center [123, 296] width 10 height 10
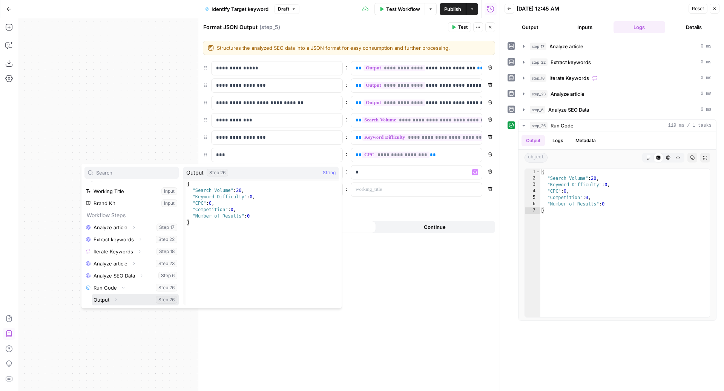
click at [118, 300] on span "Expand" at bounding box center [118, 300] width 0 height 0
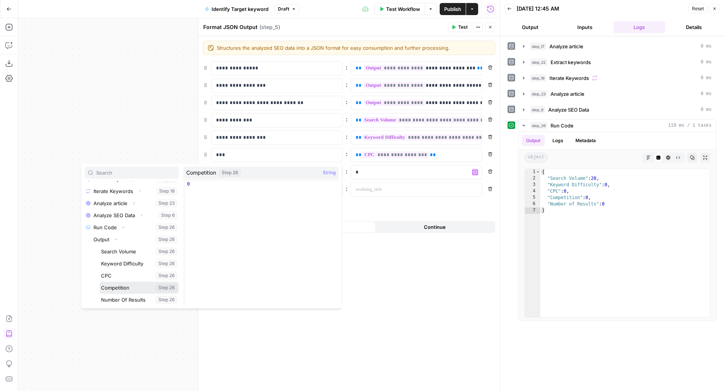
click at [131, 287] on button "Select variable Competition" at bounding box center [139, 288] width 79 height 12
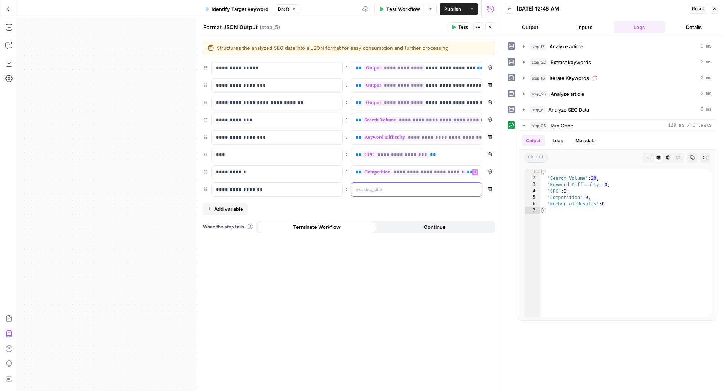
click at [416, 189] on p at bounding box center [411, 190] width 110 height 8
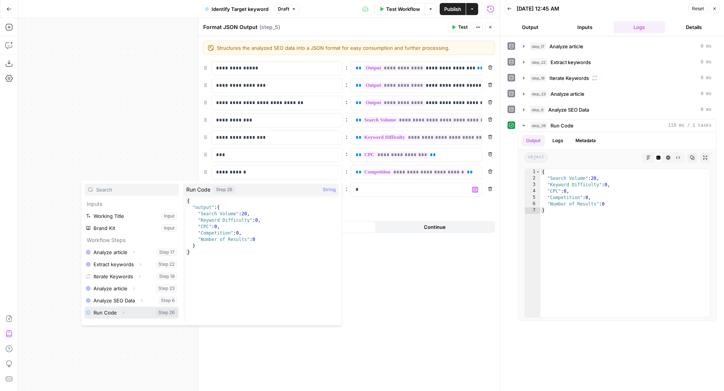
click at [124, 316] on button "Expand" at bounding box center [123, 313] width 10 height 10
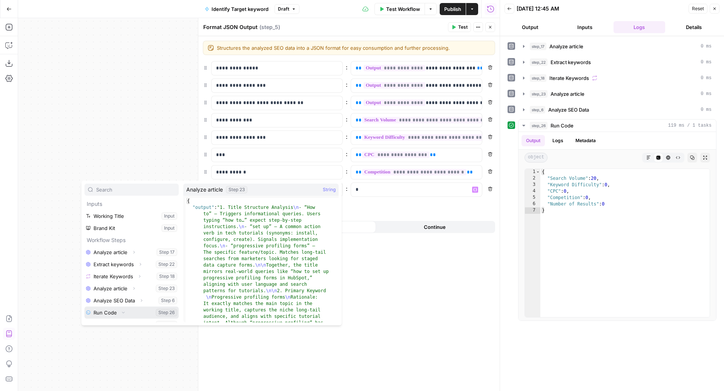
scroll to position [8, 0]
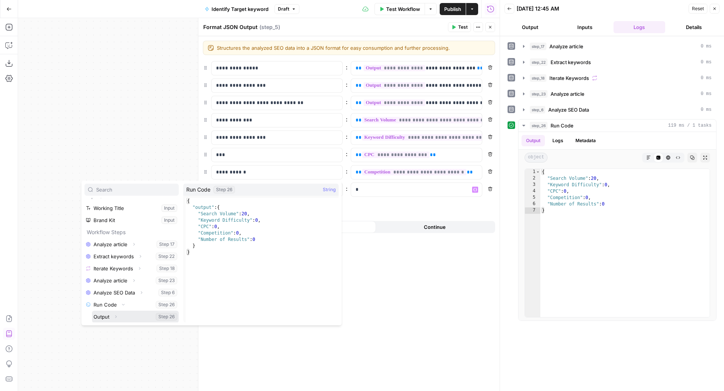
click at [117, 316] on icon "button" at bounding box center [116, 317] width 5 height 5
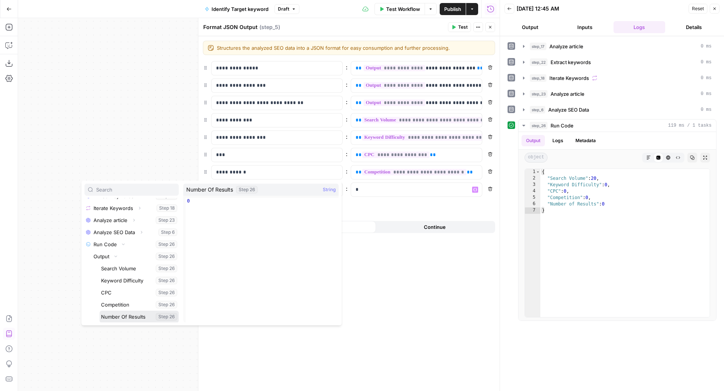
click at [118, 318] on button "Select variable Number Of Results" at bounding box center [139, 317] width 79 height 12
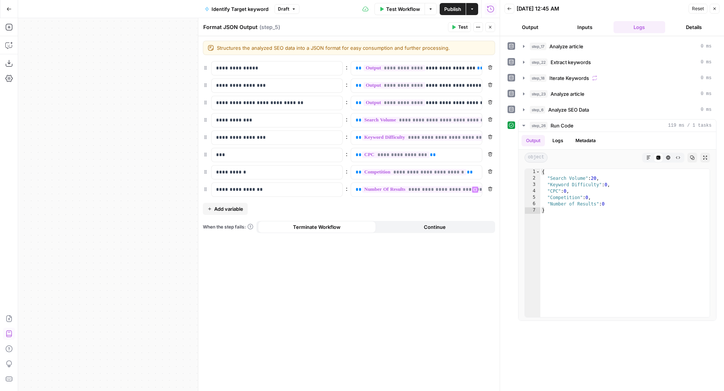
click at [452, 4] on button "Publish" at bounding box center [453, 9] width 26 height 12
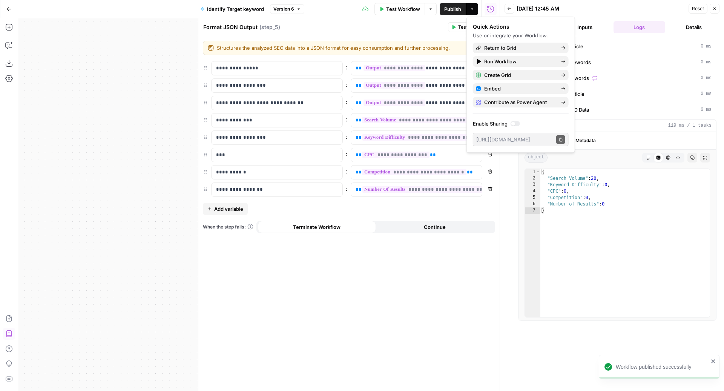
click at [399, 35] on header "Format JSON Output Format JSON Output ( step_5 ) Test Actions Close" at bounding box center [348, 27] width 301 height 18
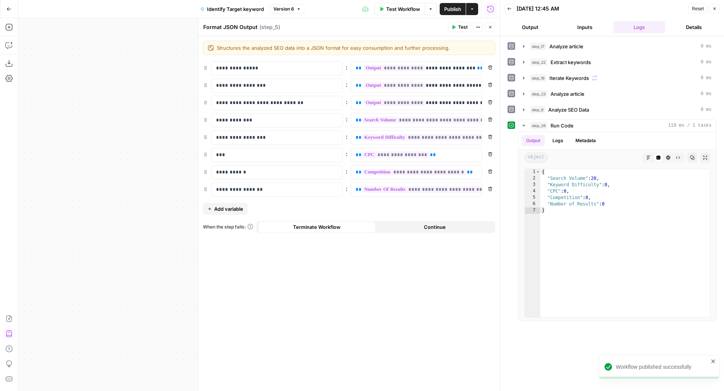
click at [489, 26] on icon "button" at bounding box center [490, 27] width 3 height 3
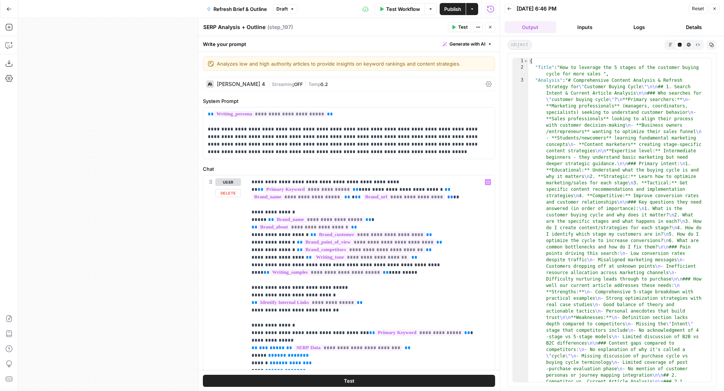
scroll to position [1263, 0]
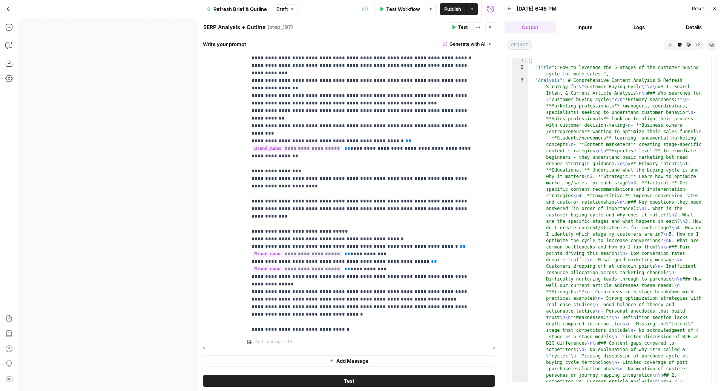
click at [489, 30] on button "Close" at bounding box center [490, 27] width 10 height 10
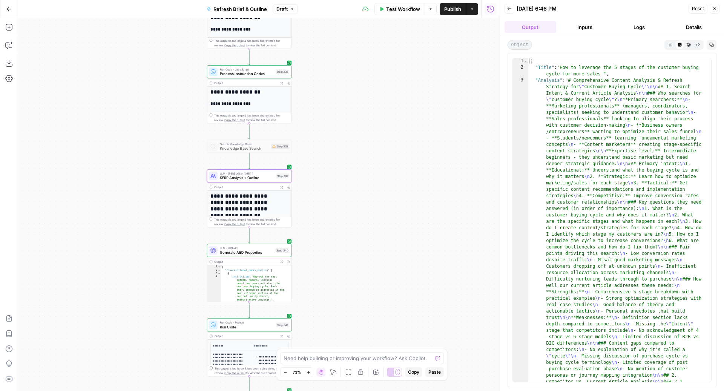
click at [642, 30] on button "Logs" at bounding box center [640, 27] width 52 height 12
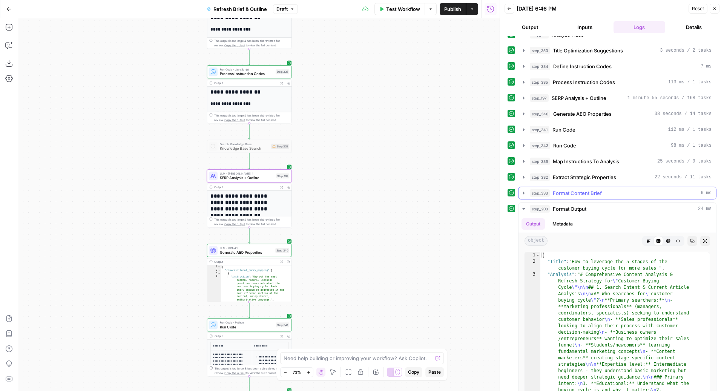
scroll to position [134, 0]
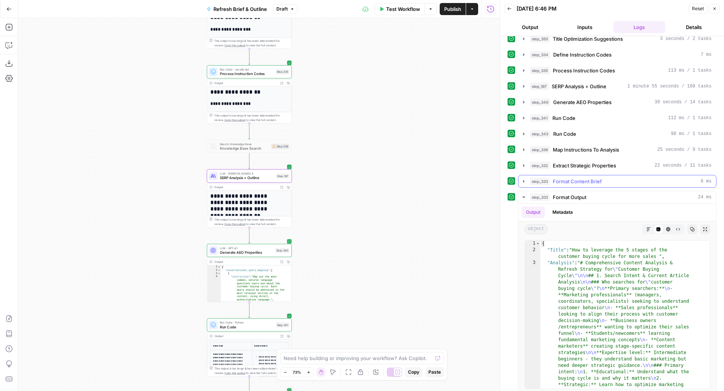
click at [598, 178] on span "Format Content Brief" at bounding box center [577, 182] width 49 height 8
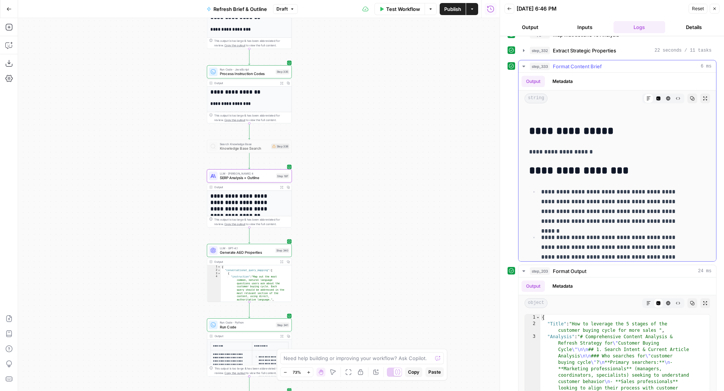
scroll to position [341, 0]
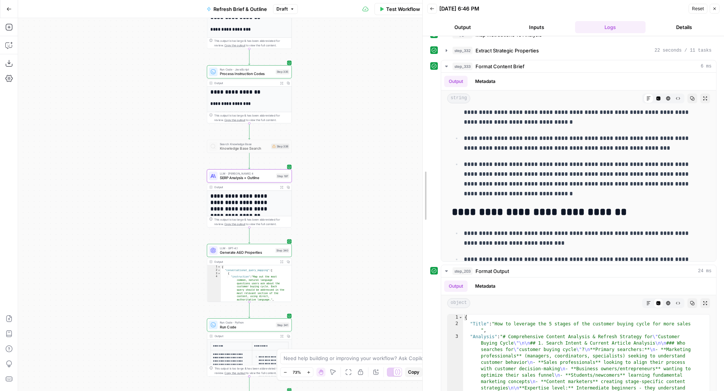
drag, startPoint x: 439, startPoint y: 170, endPoint x: 353, endPoint y: 167, distance: 86.8
click at [353, 167] on body "Blog Content Action Plan New Home Browse Your Data Usage Settings Recent Grids …" at bounding box center [362, 195] width 724 height 391
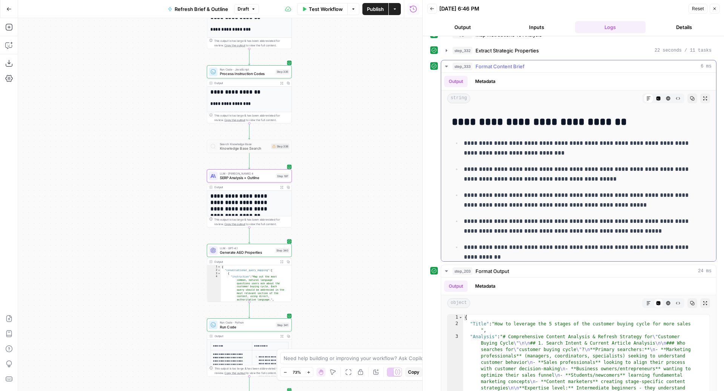
scroll to position [372, 0]
click at [376, 11] on span "Publish" at bounding box center [375, 9] width 17 height 8
